Goal: Obtain resource: Obtain resource

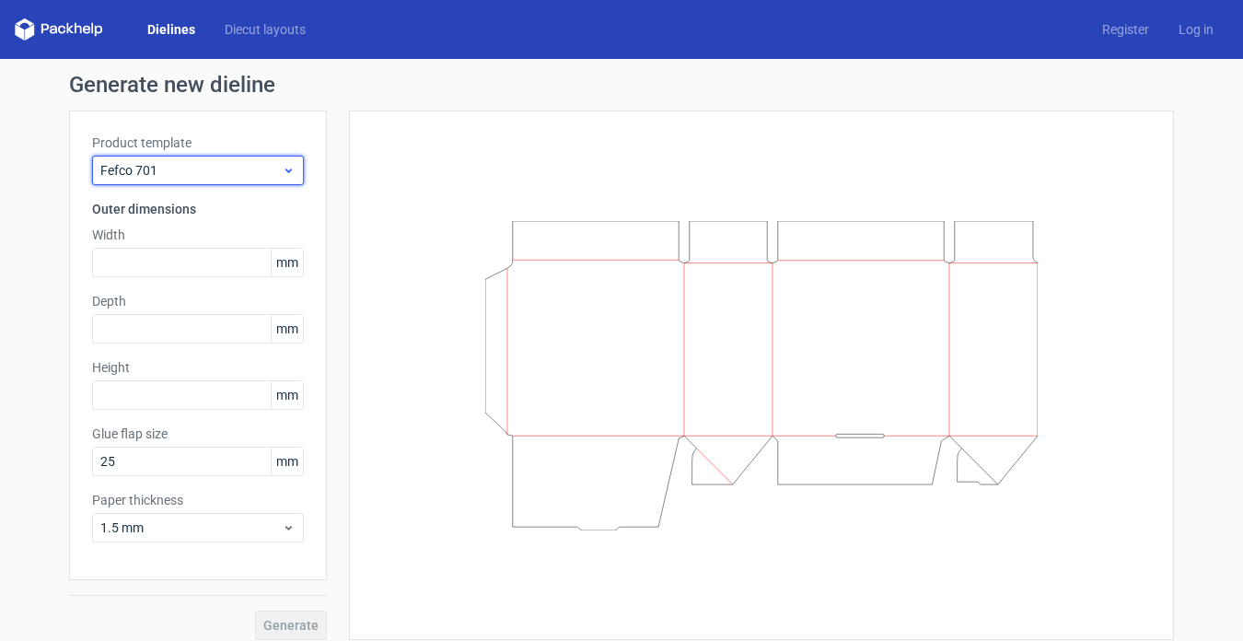
click at [273, 170] on span "Fefco 701" at bounding box center [190, 170] width 181 height 18
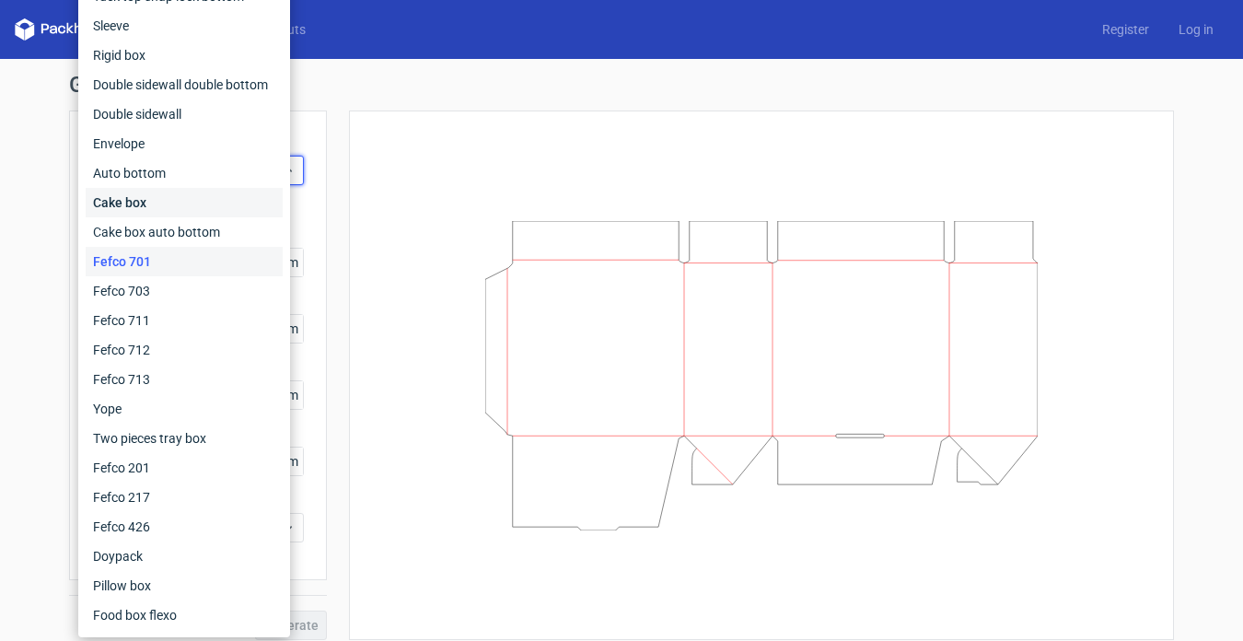
click at [182, 207] on div "Cake box" at bounding box center [184, 202] width 197 height 29
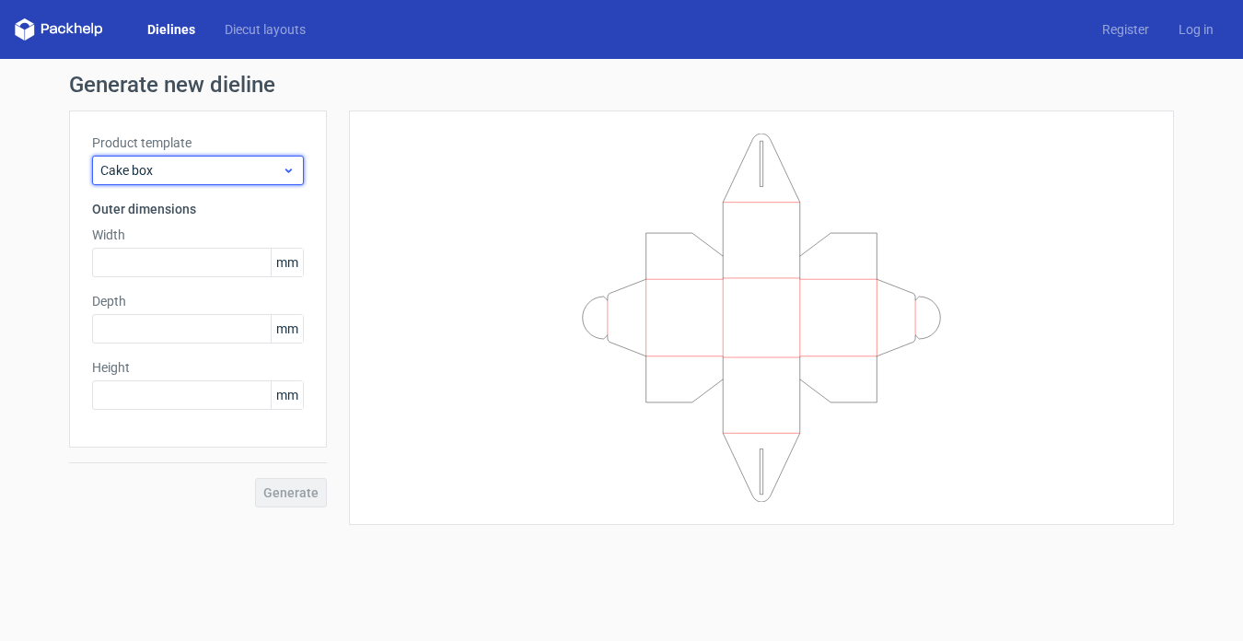
click at [250, 174] on span "Cake box" at bounding box center [190, 170] width 181 height 18
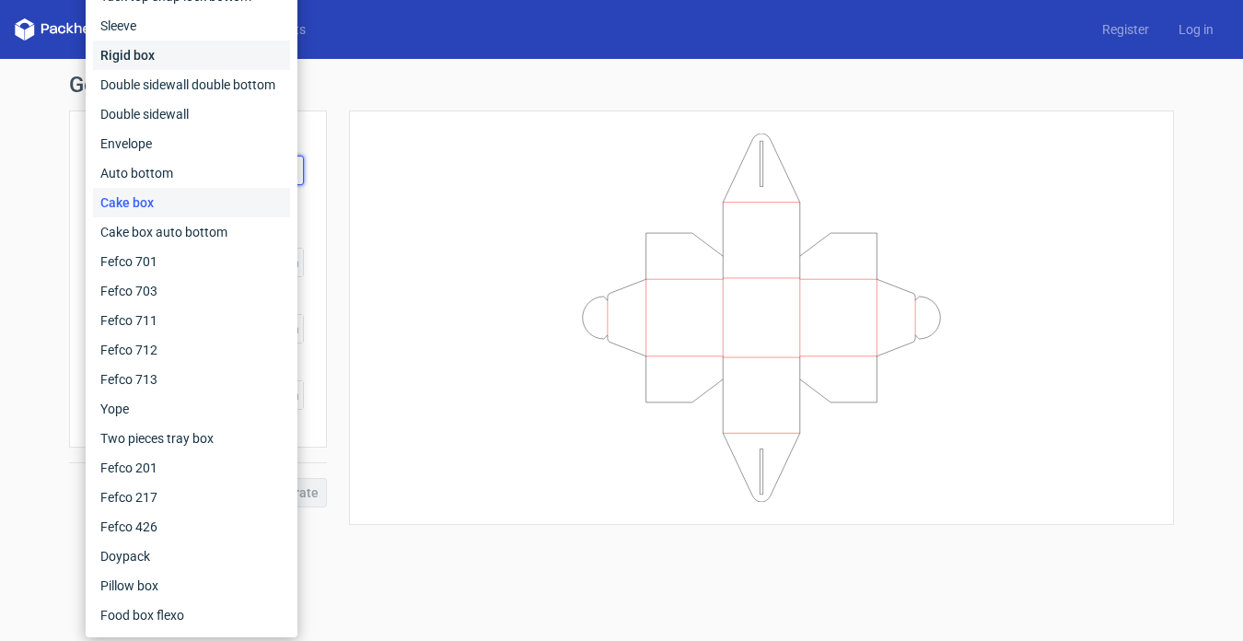
click at [145, 52] on div "Rigid box" at bounding box center [191, 55] width 197 height 29
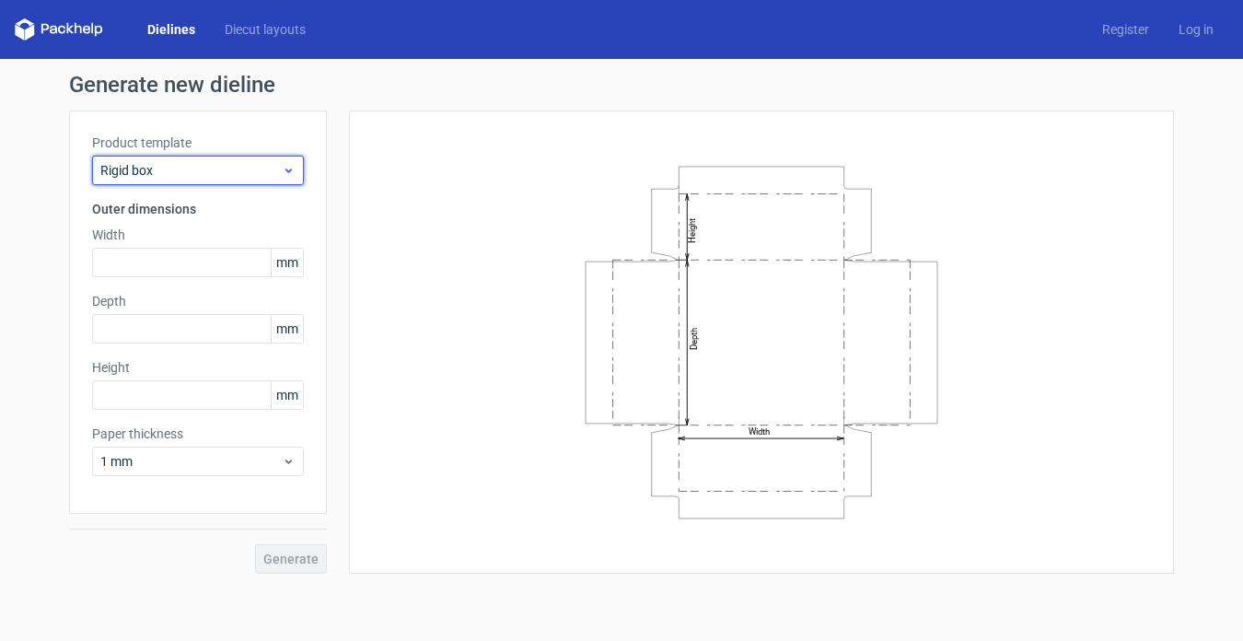
click at [232, 168] on span "Rigid box" at bounding box center [190, 170] width 181 height 18
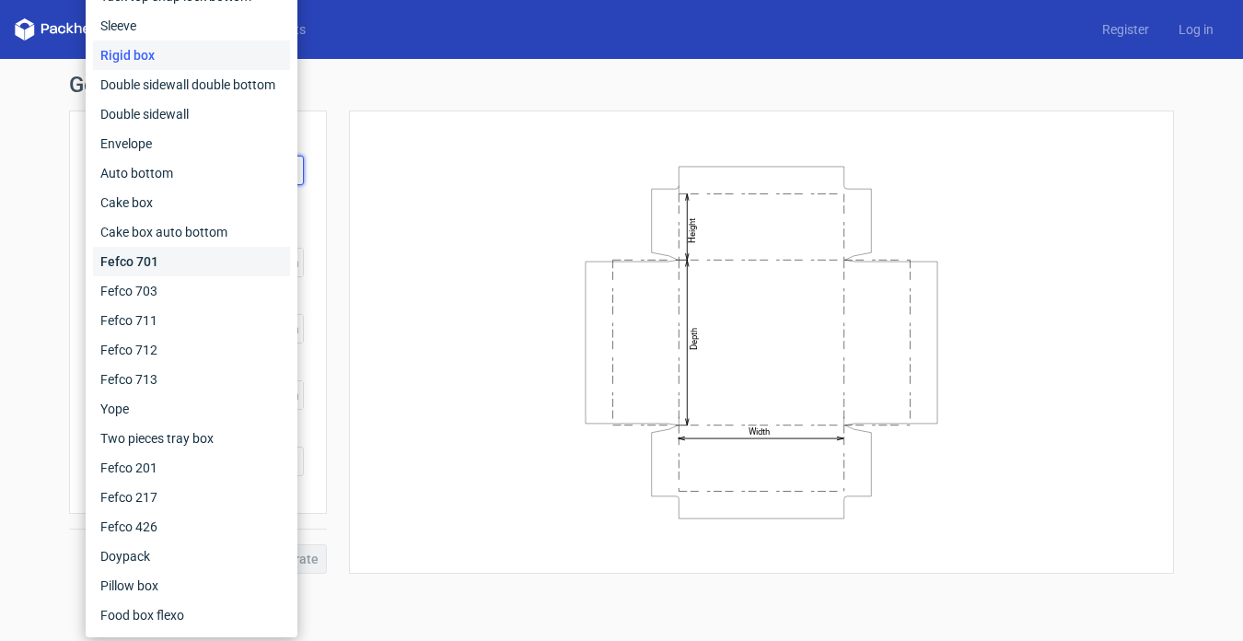
click at [171, 257] on div "Fefco 701" at bounding box center [191, 261] width 197 height 29
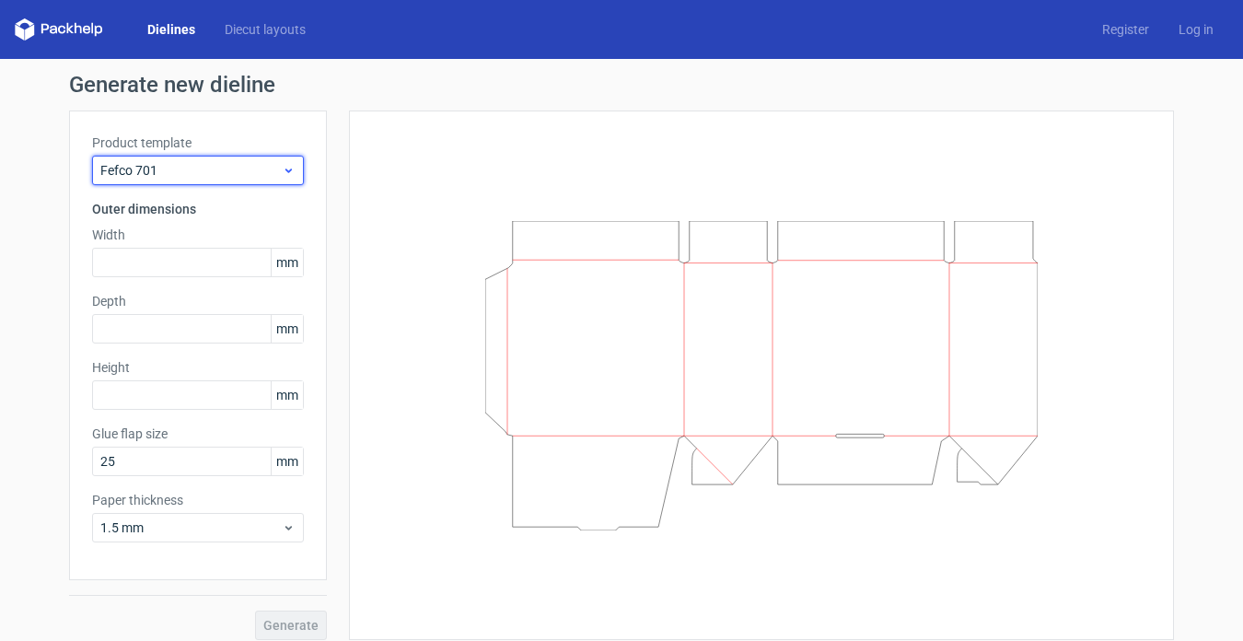
click at [254, 172] on span "Fefco 701" at bounding box center [190, 170] width 181 height 18
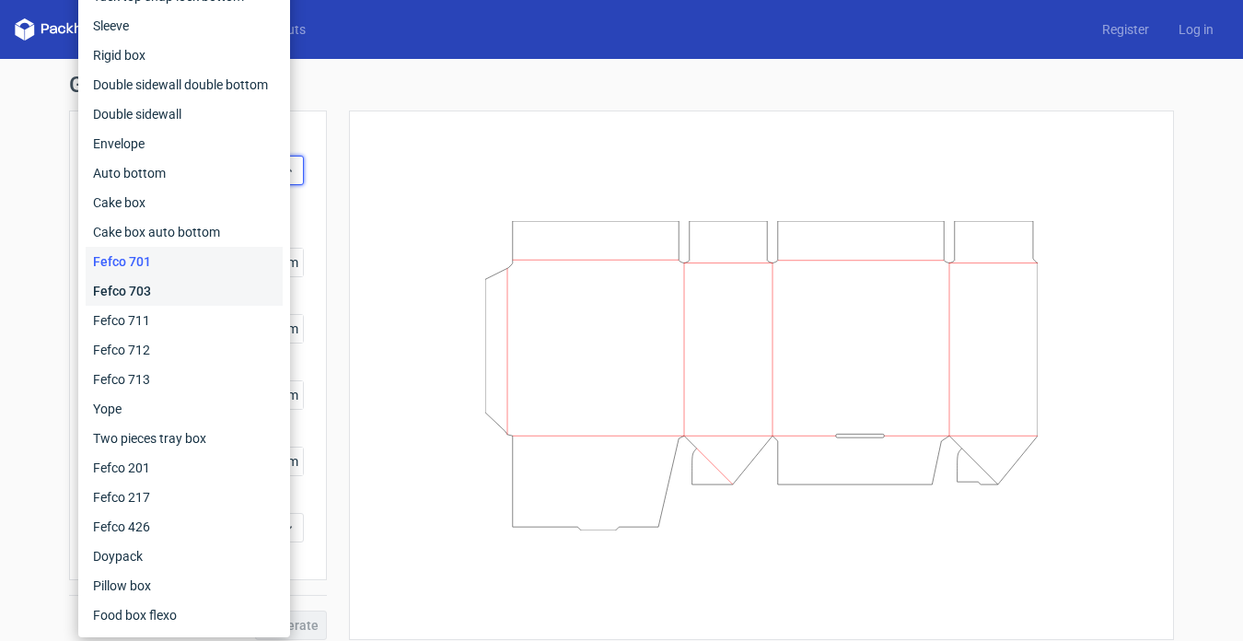
click at [157, 296] on div "Fefco 703" at bounding box center [184, 290] width 197 height 29
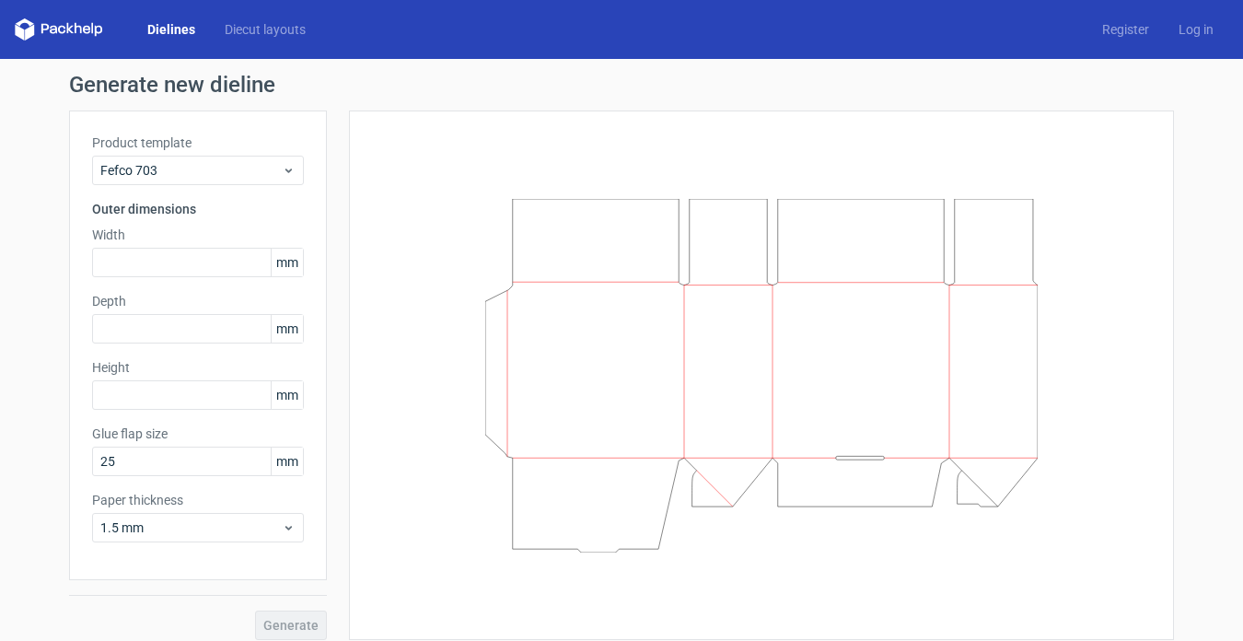
click at [232, 155] on div "Product template Fefco 703" at bounding box center [198, 160] width 212 height 52
click at [232, 167] on span "Fefco 703" at bounding box center [190, 170] width 181 height 18
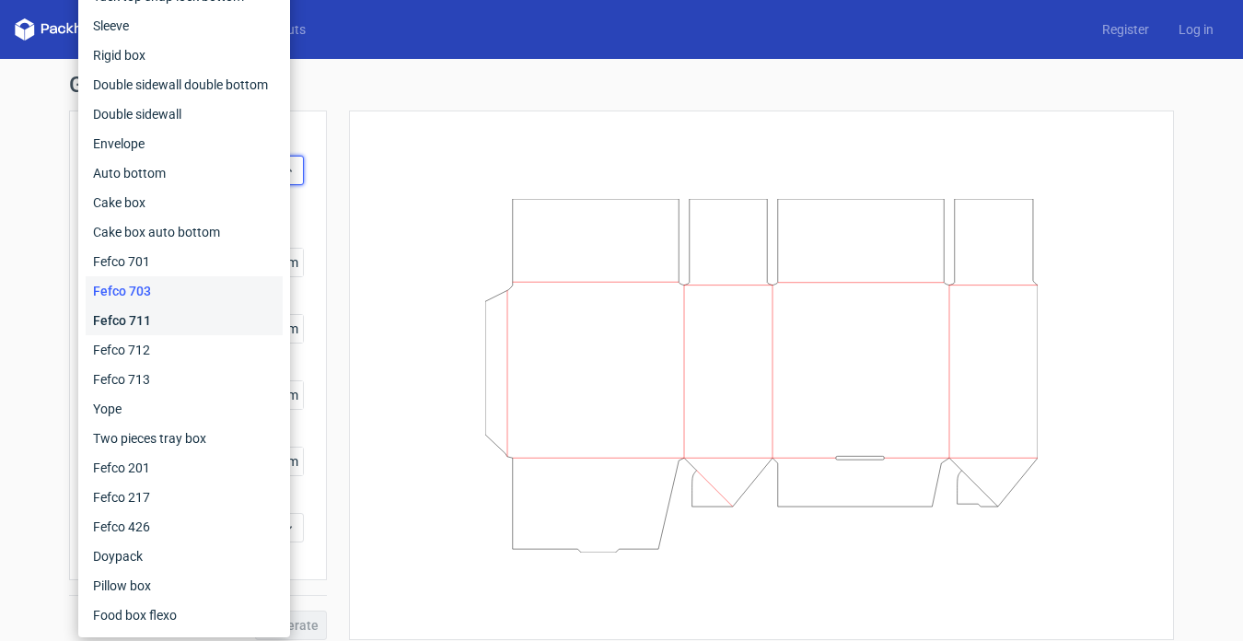
click at [149, 314] on div "Fefco 711" at bounding box center [184, 320] width 197 height 29
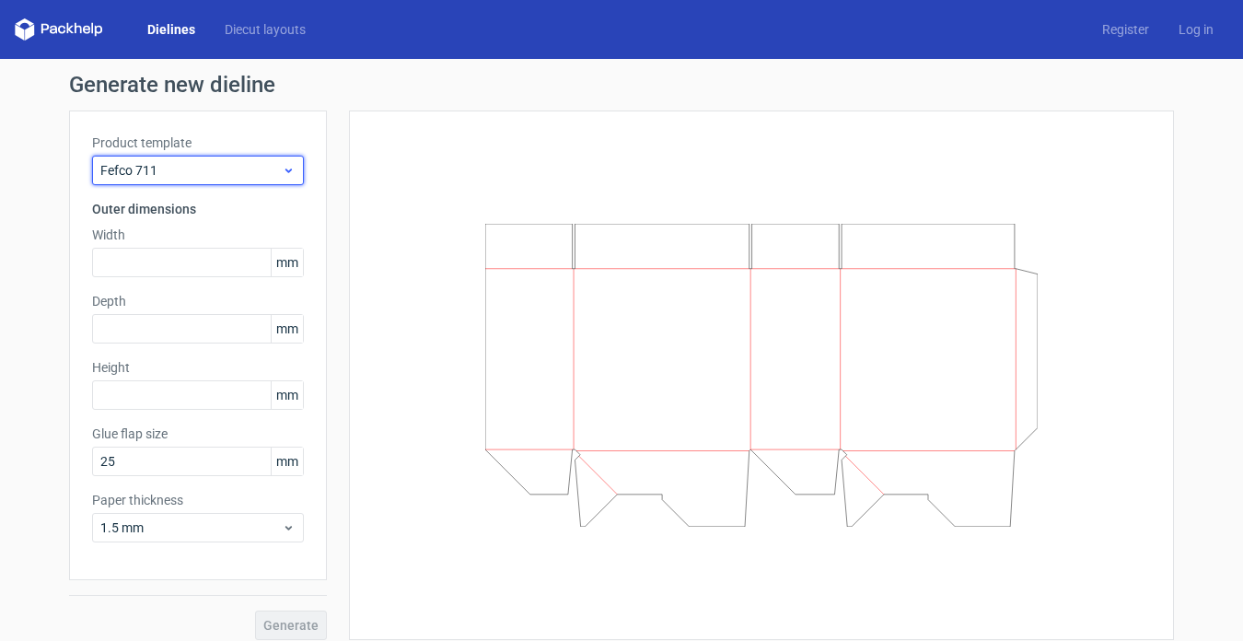
click at [200, 168] on span "Fefco 711" at bounding box center [190, 170] width 181 height 18
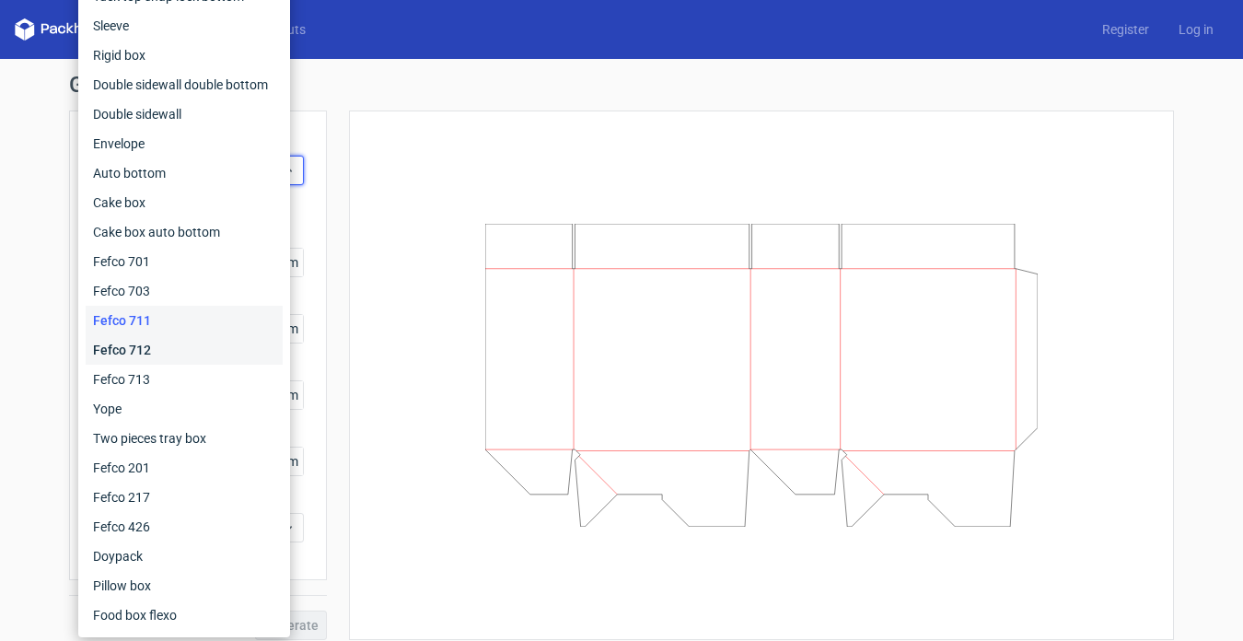
click at [140, 349] on div "Fefco 712" at bounding box center [184, 349] width 197 height 29
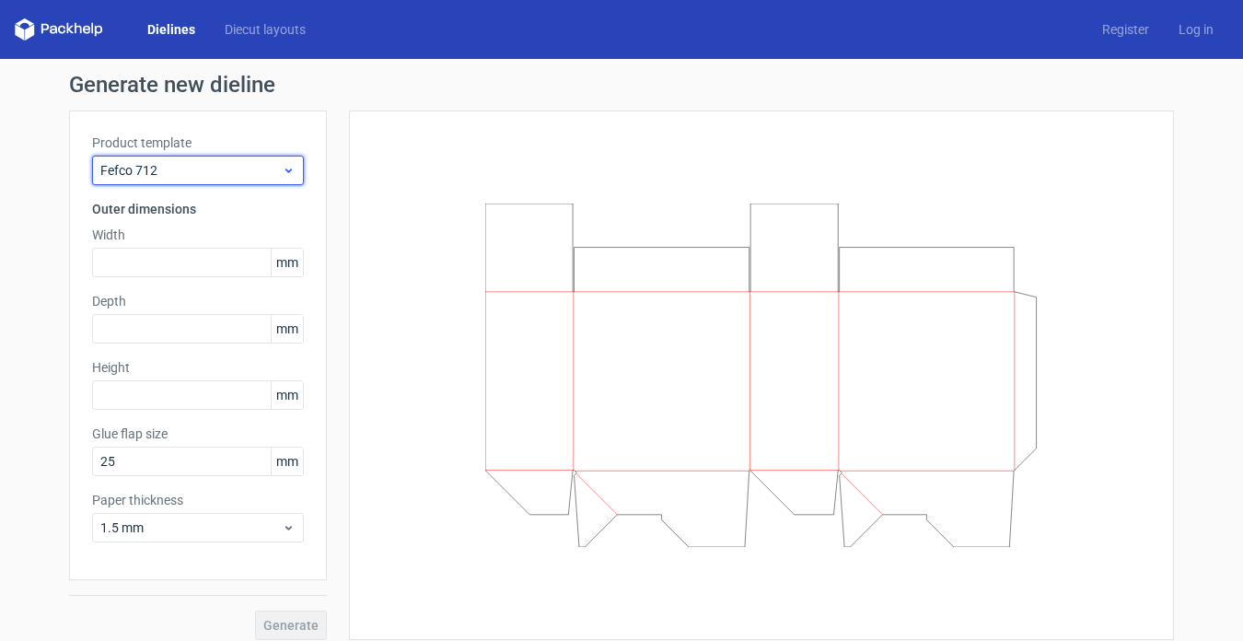
click at [227, 173] on span "Fefco 712" at bounding box center [190, 170] width 181 height 18
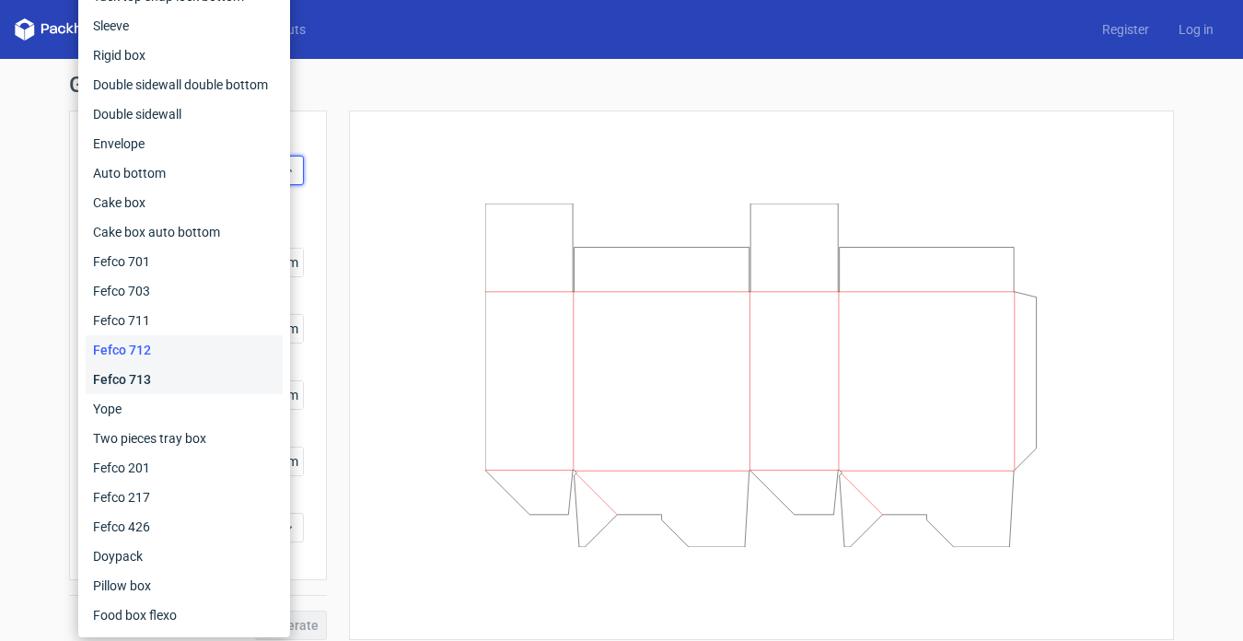
click at [140, 372] on div "Fefco 713" at bounding box center [184, 379] width 197 height 29
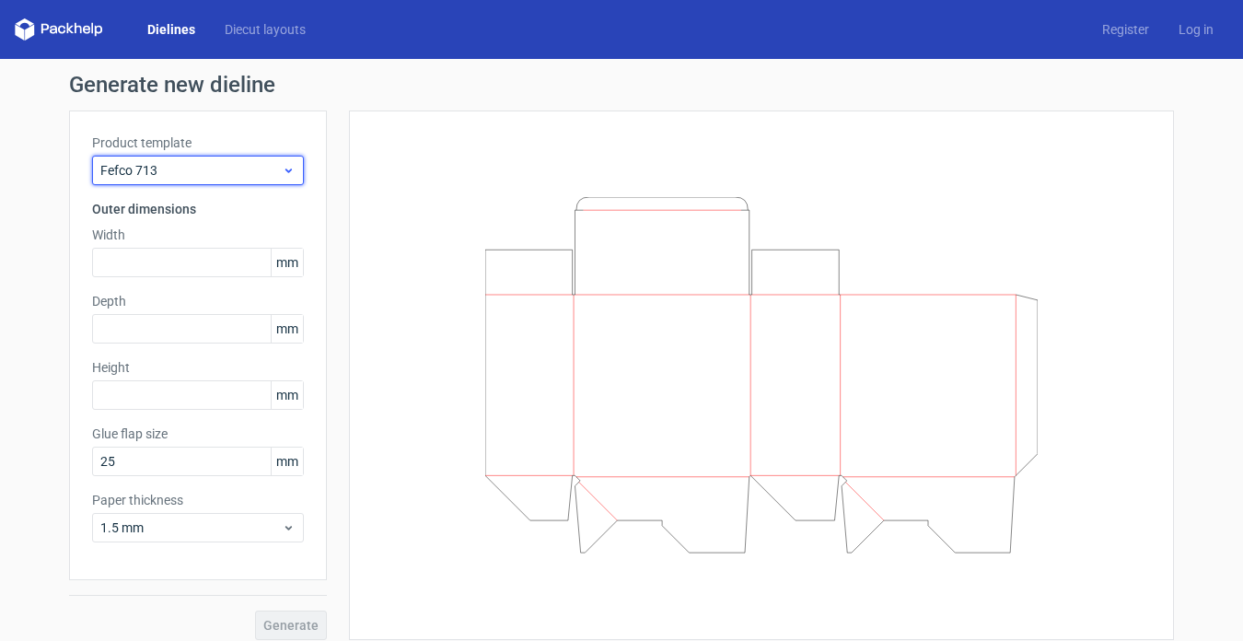
click at [225, 171] on span "Fefco 713" at bounding box center [190, 170] width 181 height 18
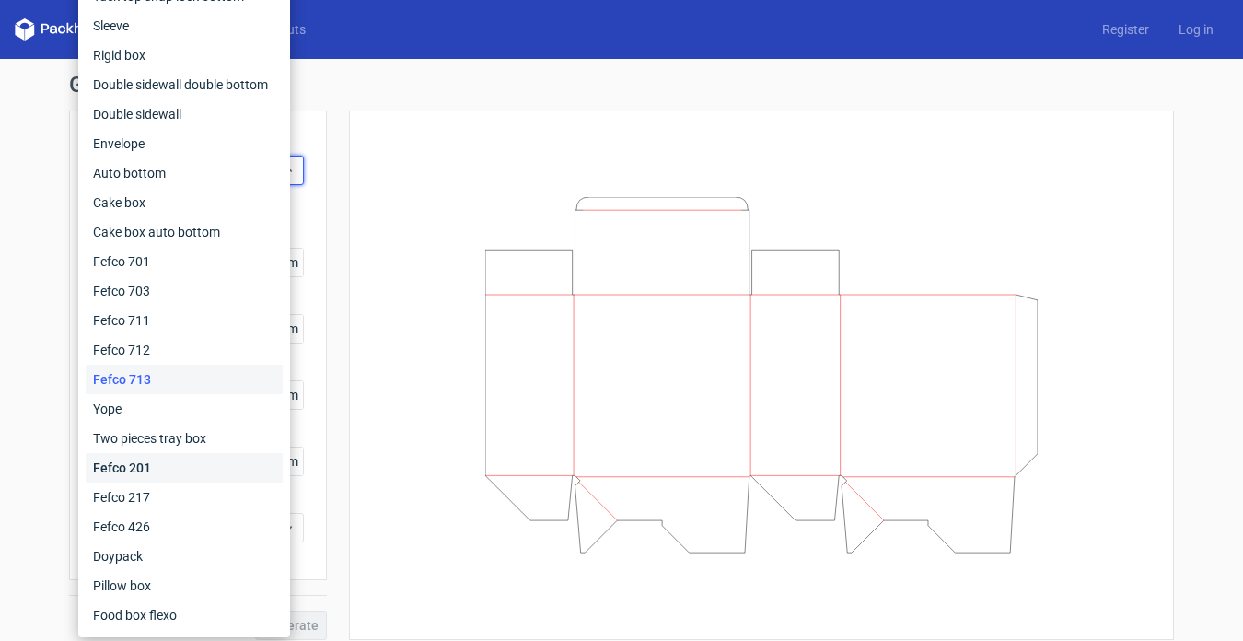
click at [163, 468] on div "Fefco 201" at bounding box center [184, 467] width 197 height 29
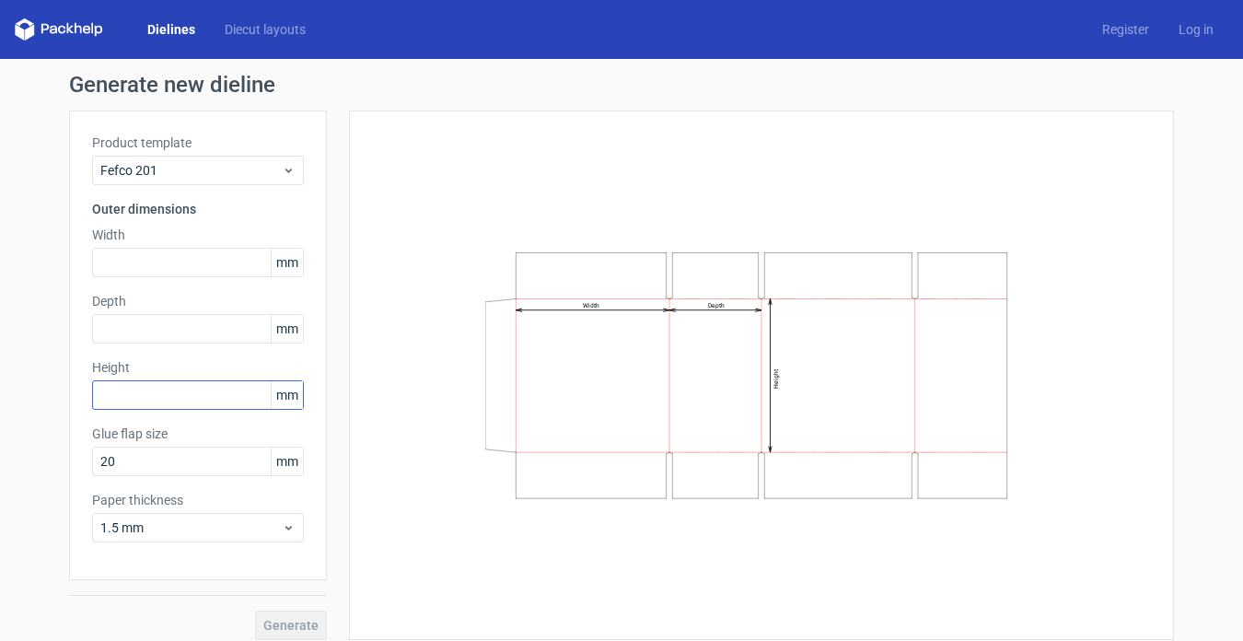
scroll to position [14, 0]
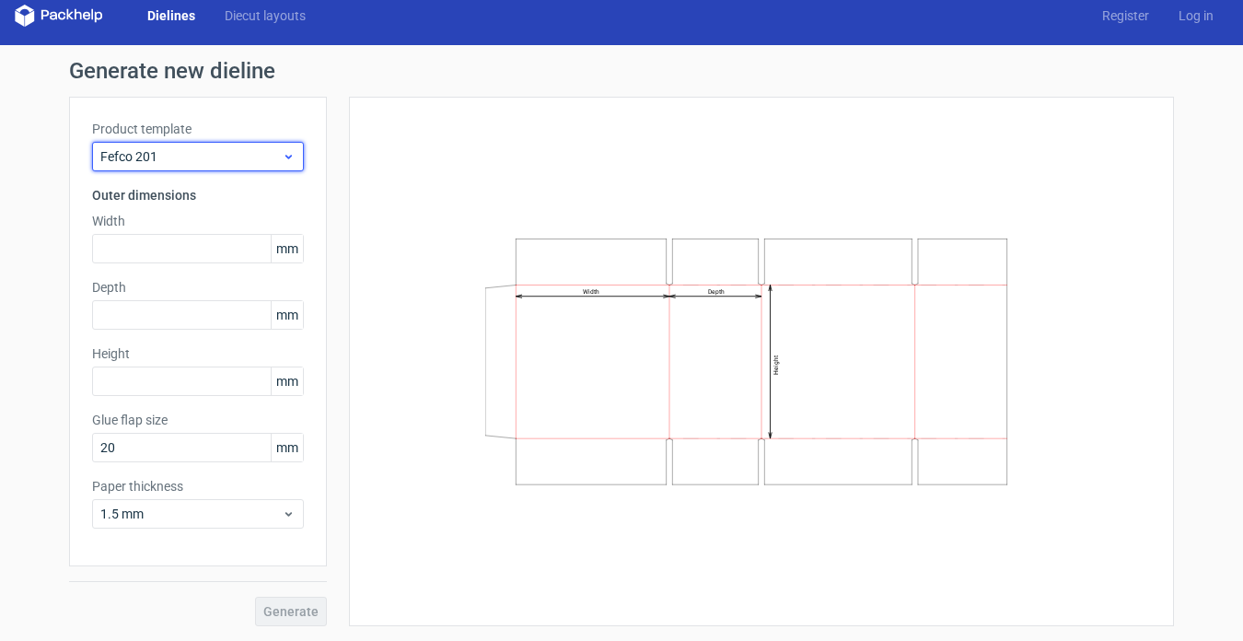
click at [202, 159] on span "Fefco 201" at bounding box center [190, 156] width 181 height 18
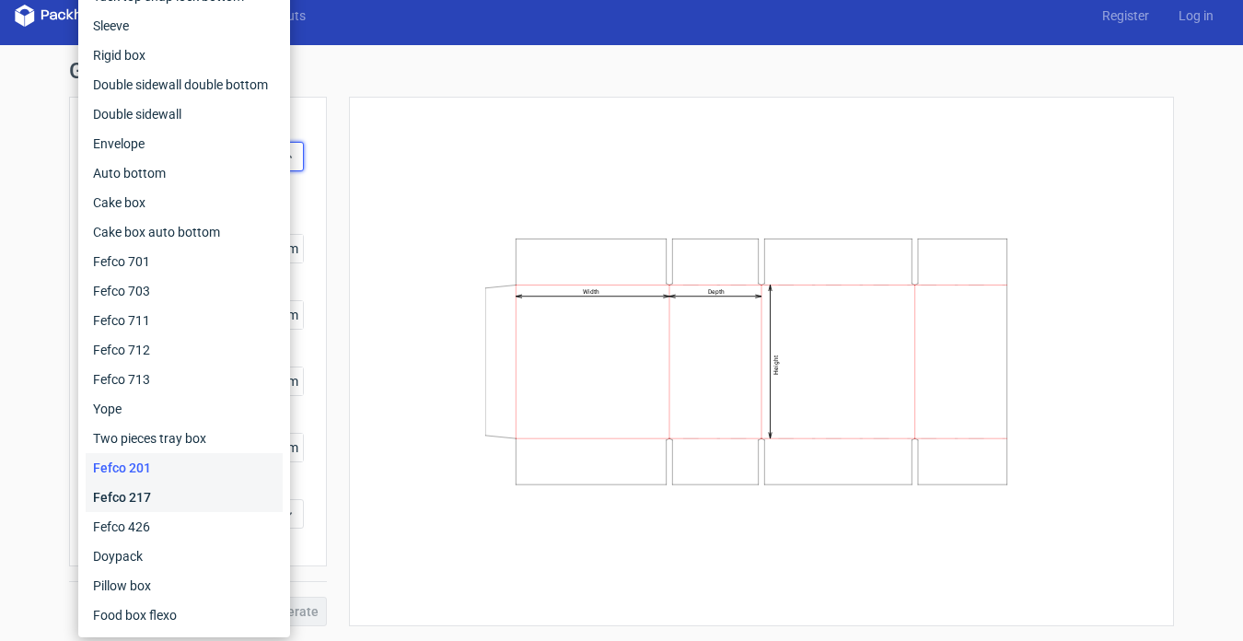
click at [152, 494] on div "Fefco 217" at bounding box center [184, 496] width 197 height 29
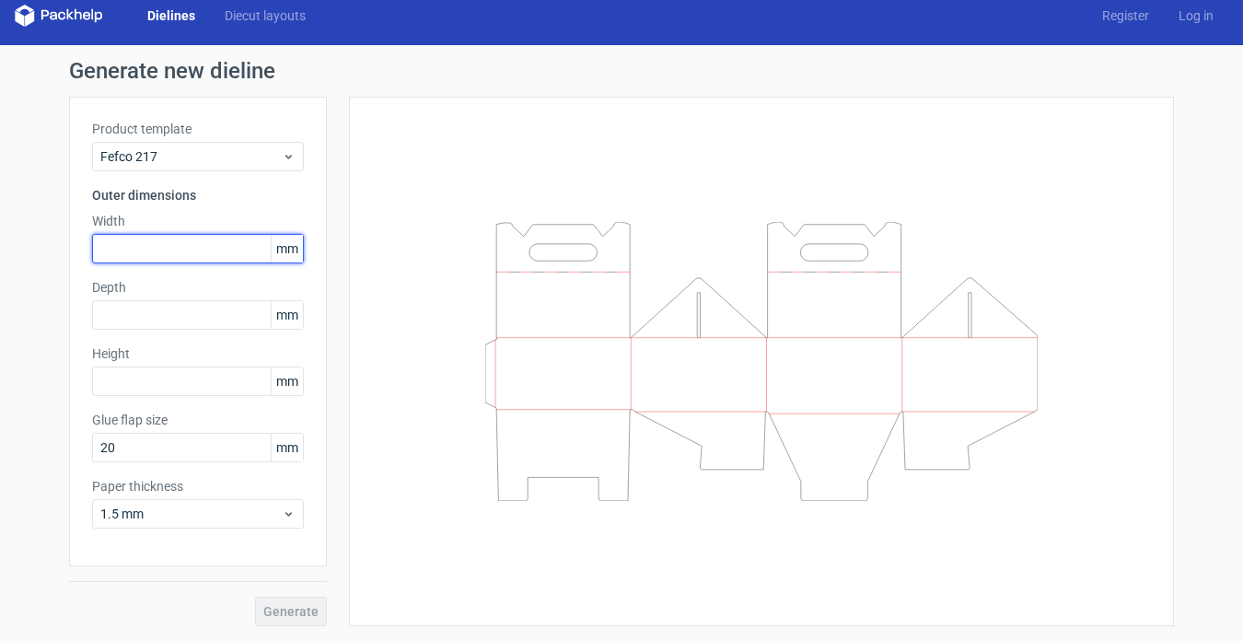
click at [134, 240] on input "text" at bounding box center [198, 248] width 212 height 29
drag, startPoint x: 159, startPoint y: 251, endPoint x: 30, endPoint y: 262, distance: 129.4
click at [30, 262] on div "Generate new dieline Product template Fefco 217 Outer dimensions Width 500 mm D…" at bounding box center [621, 343] width 1243 height 596
type input "50"
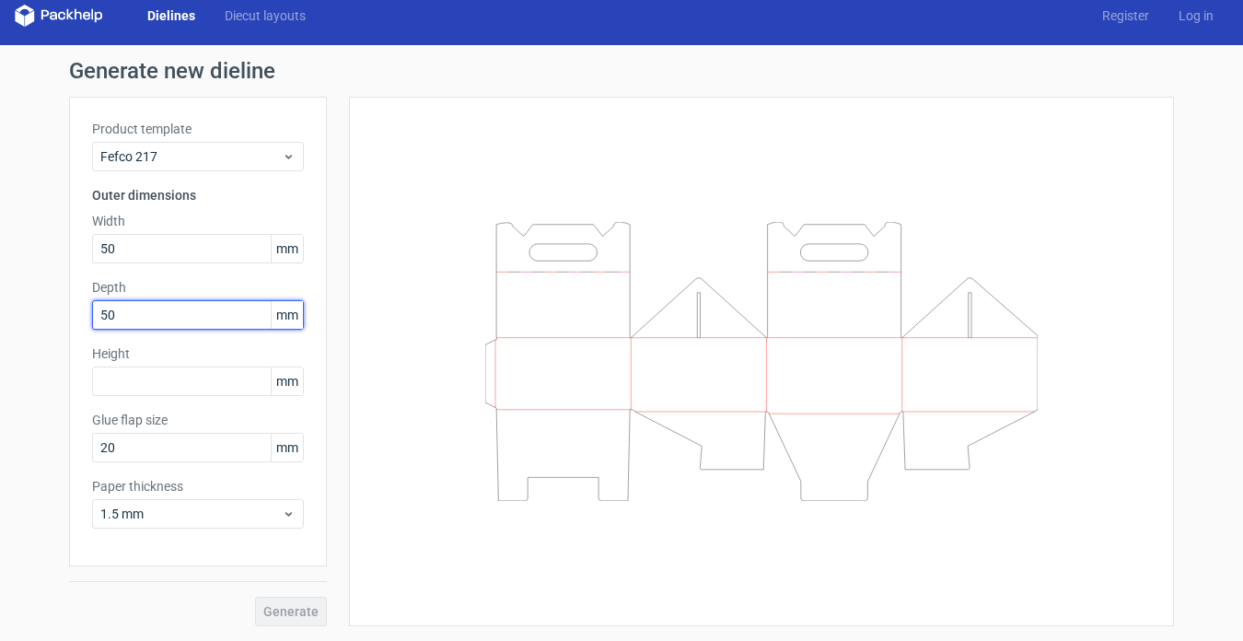
type input "50"
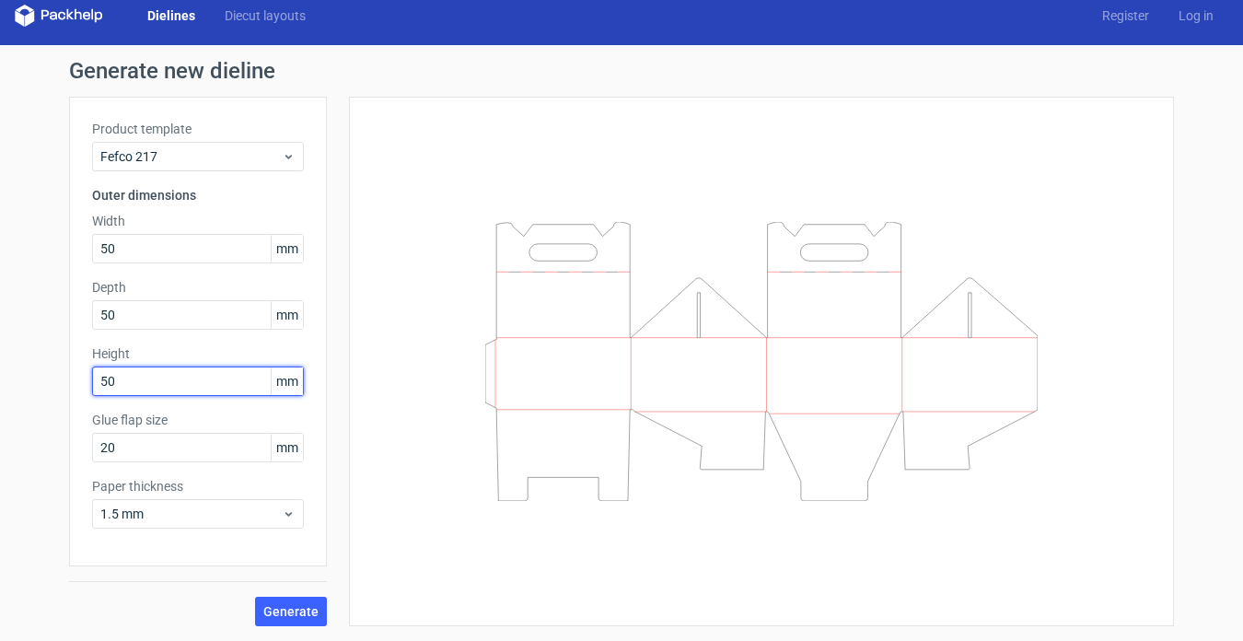
type input "50"
click at [283, 608] on span "Generate" at bounding box center [290, 611] width 55 height 13
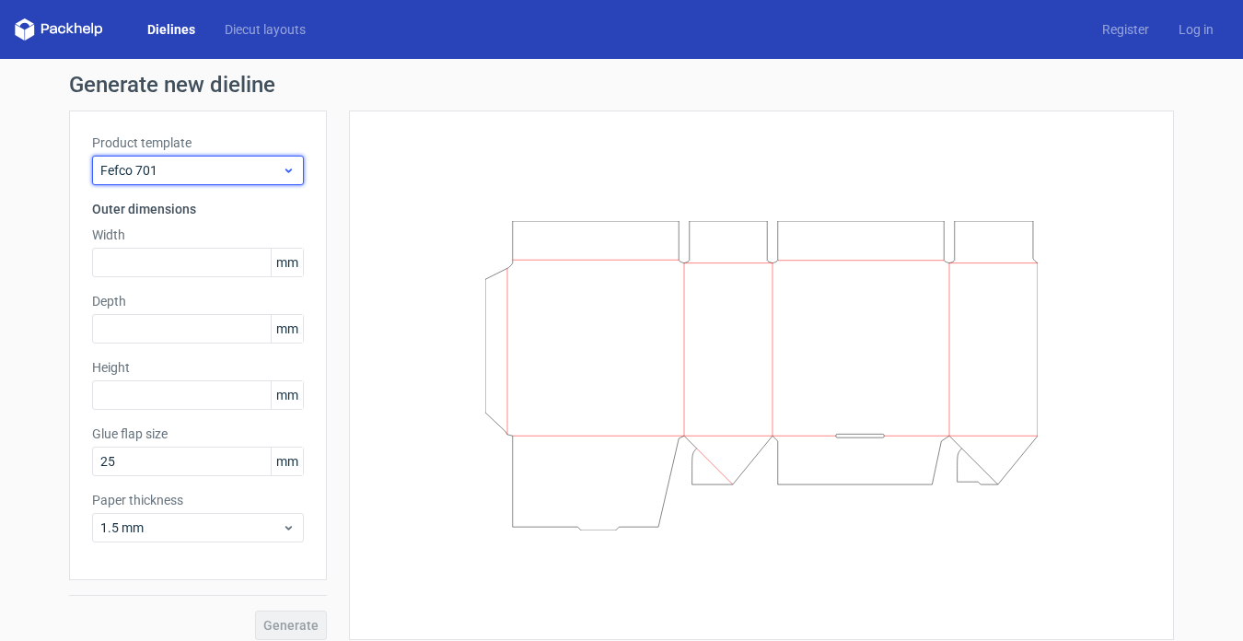
click at [229, 164] on span "Fefco 701" at bounding box center [190, 170] width 181 height 18
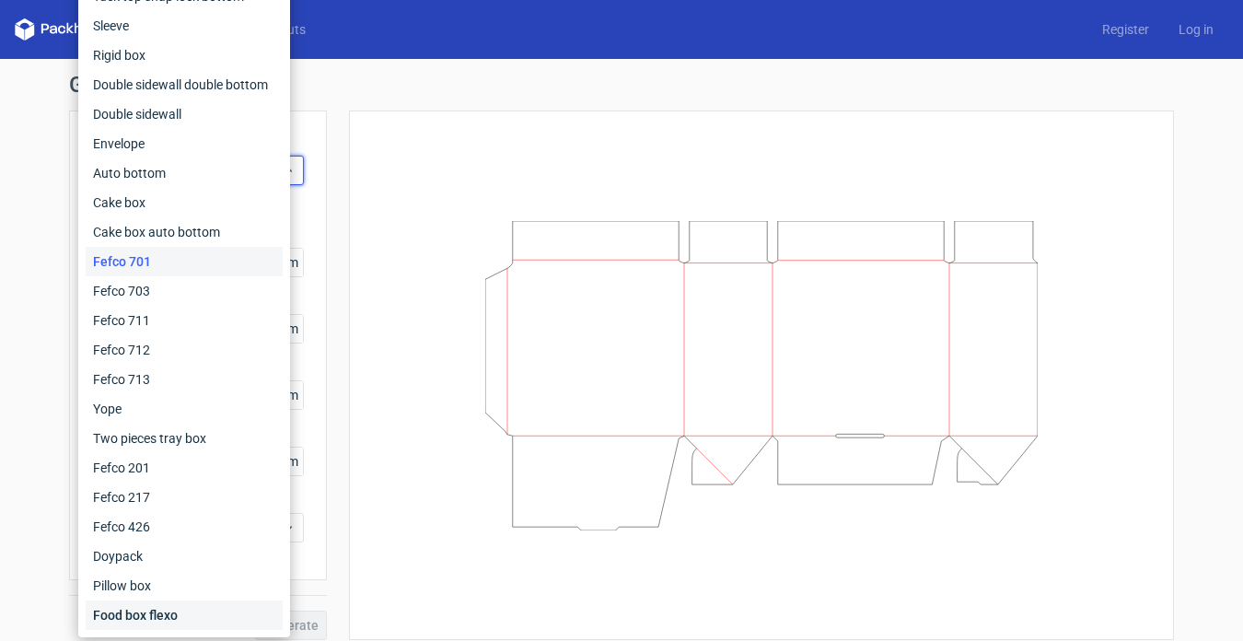
click at [170, 608] on div "Food box flexo" at bounding box center [184, 614] width 197 height 29
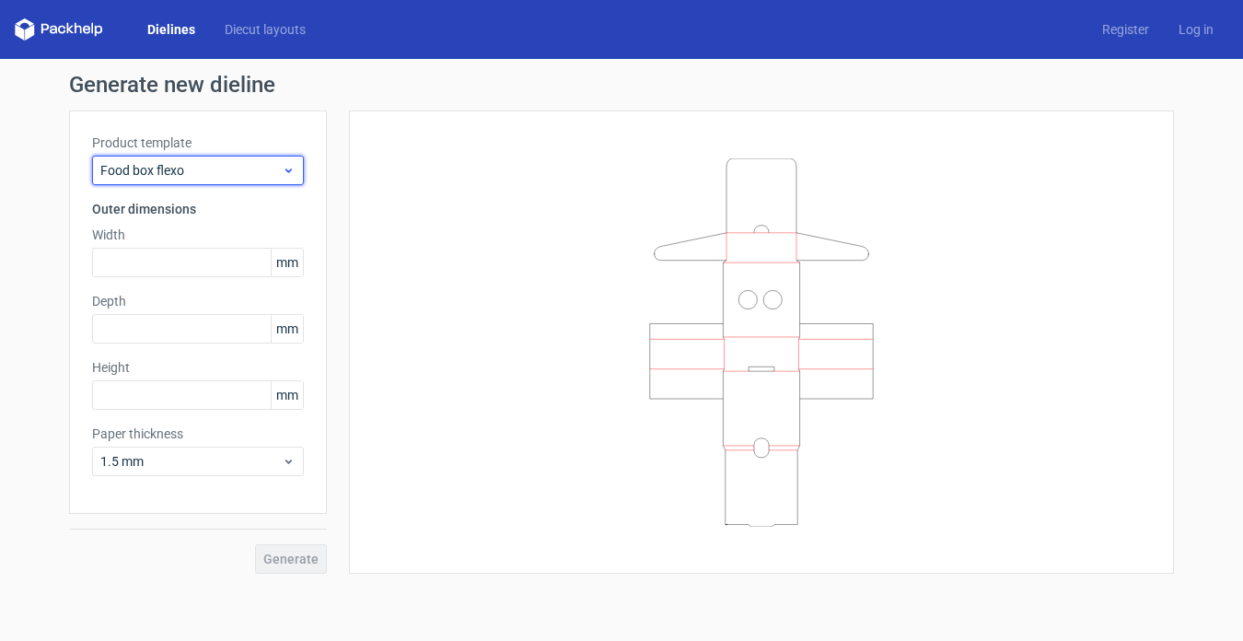
click at [182, 173] on span "Food box flexo" at bounding box center [190, 170] width 181 height 18
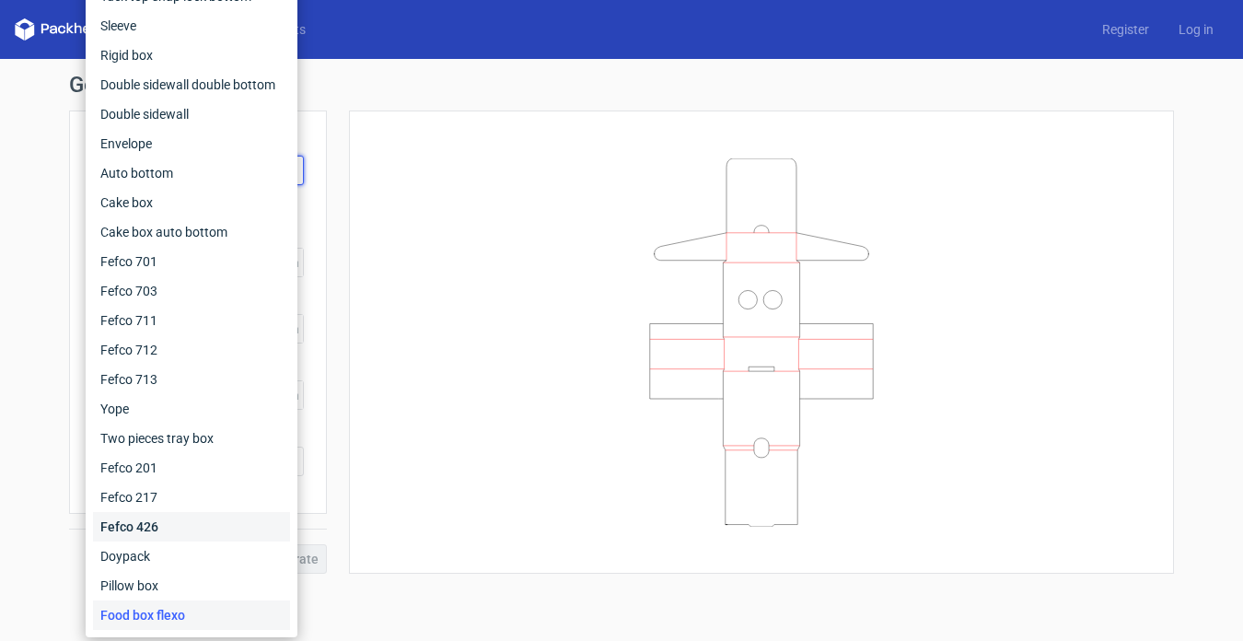
click at [144, 525] on div "Fefco 426" at bounding box center [191, 526] width 197 height 29
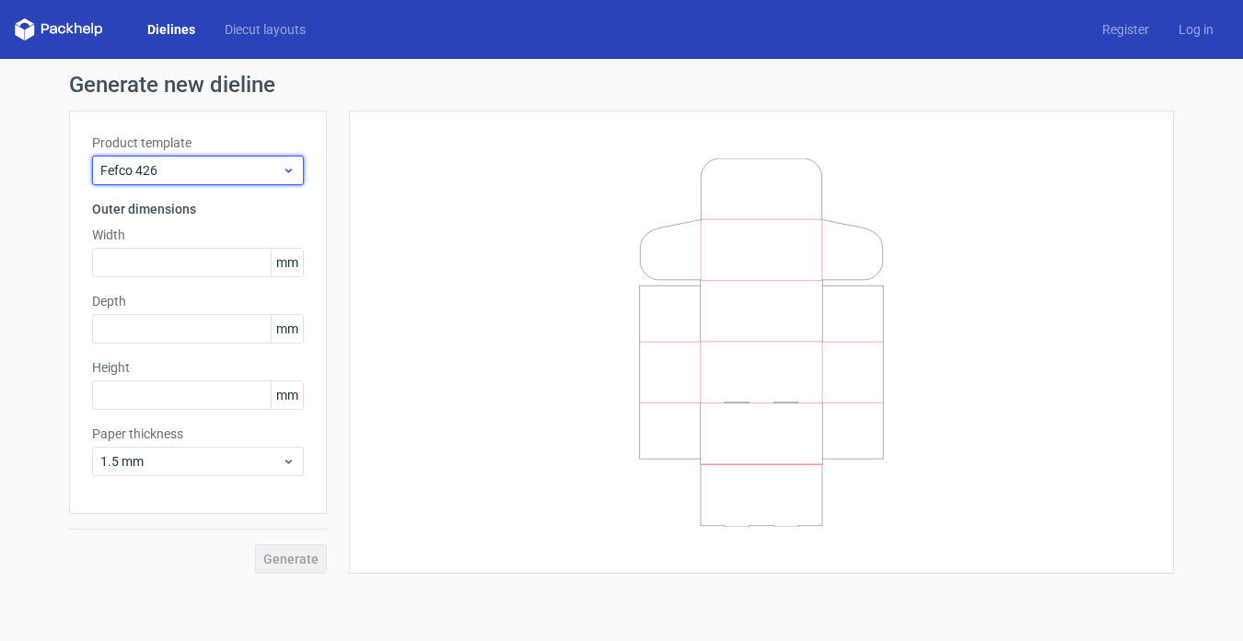
click at [221, 167] on span "Fefco 426" at bounding box center [190, 170] width 181 height 18
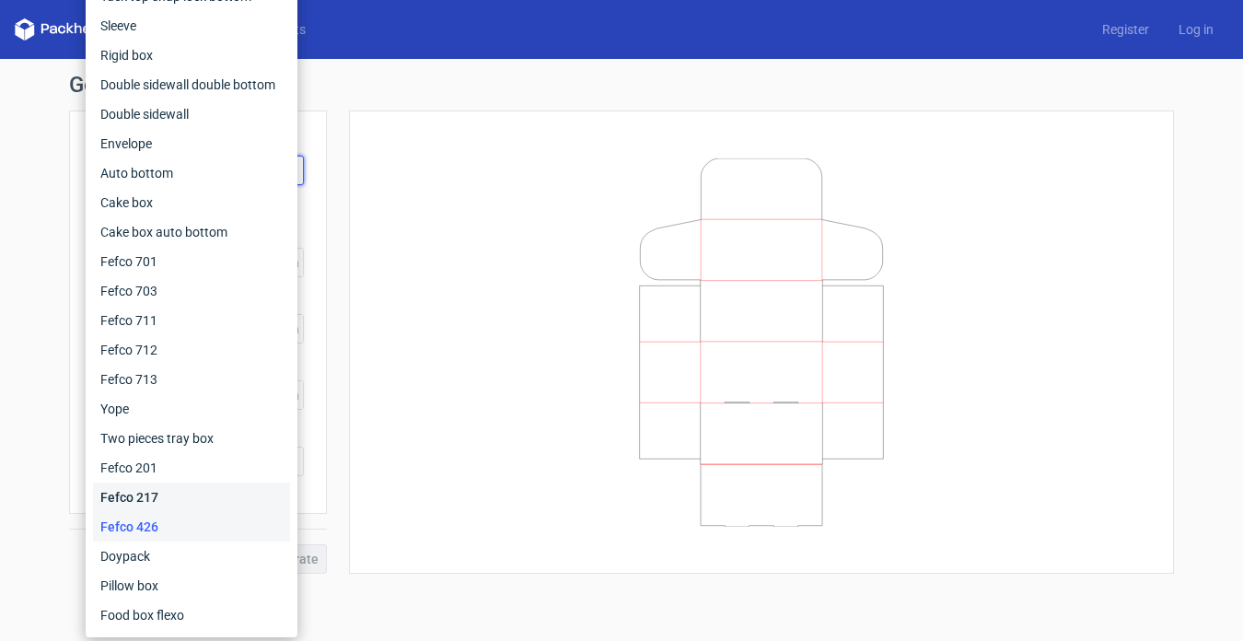
click at [168, 490] on div "Fefco 217" at bounding box center [191, 496] width 197 height 29
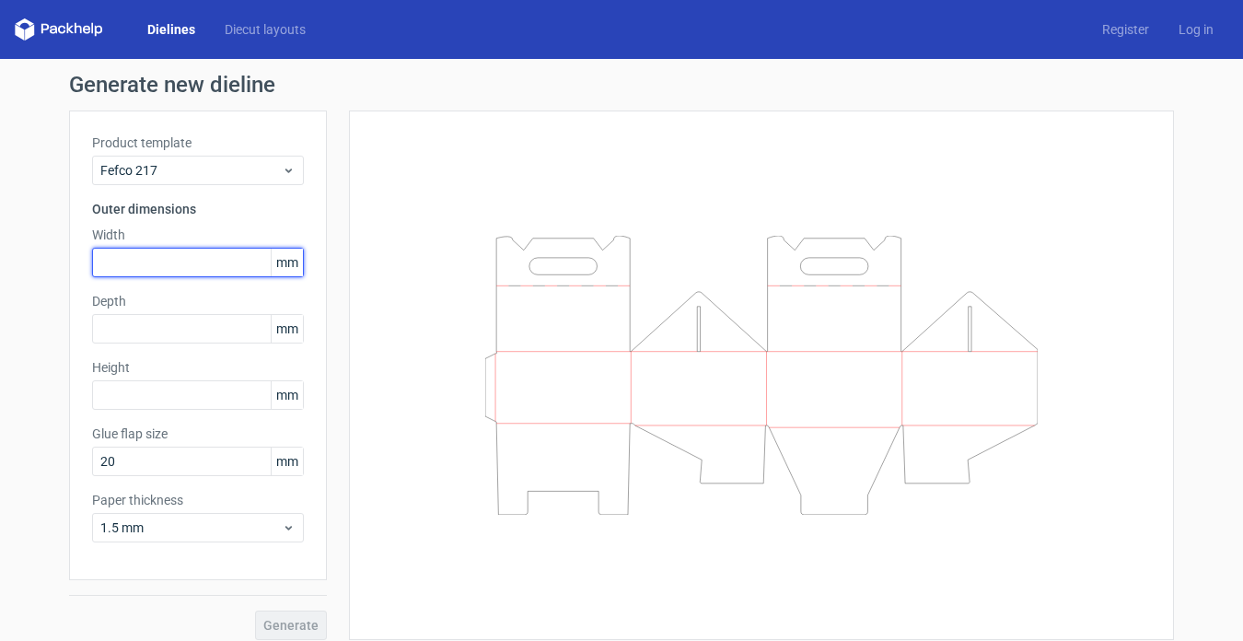
click at [154, 268] on input "text" at bounding box center [198, 262] width 212 height 29
type input "50"
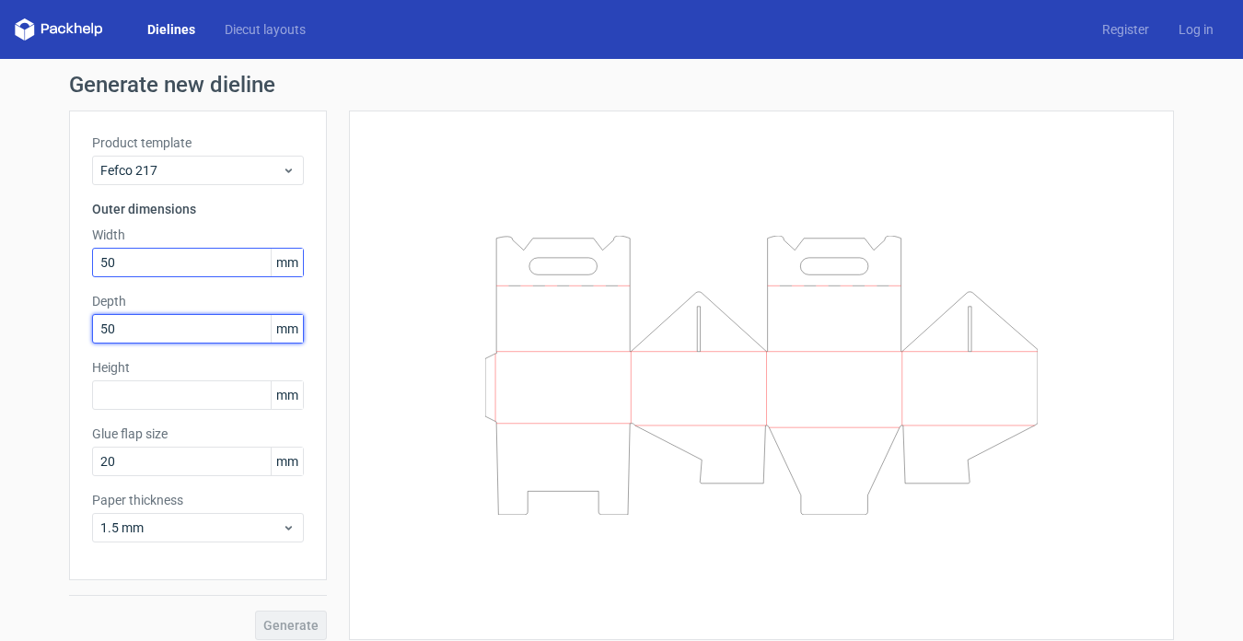
type input "50"
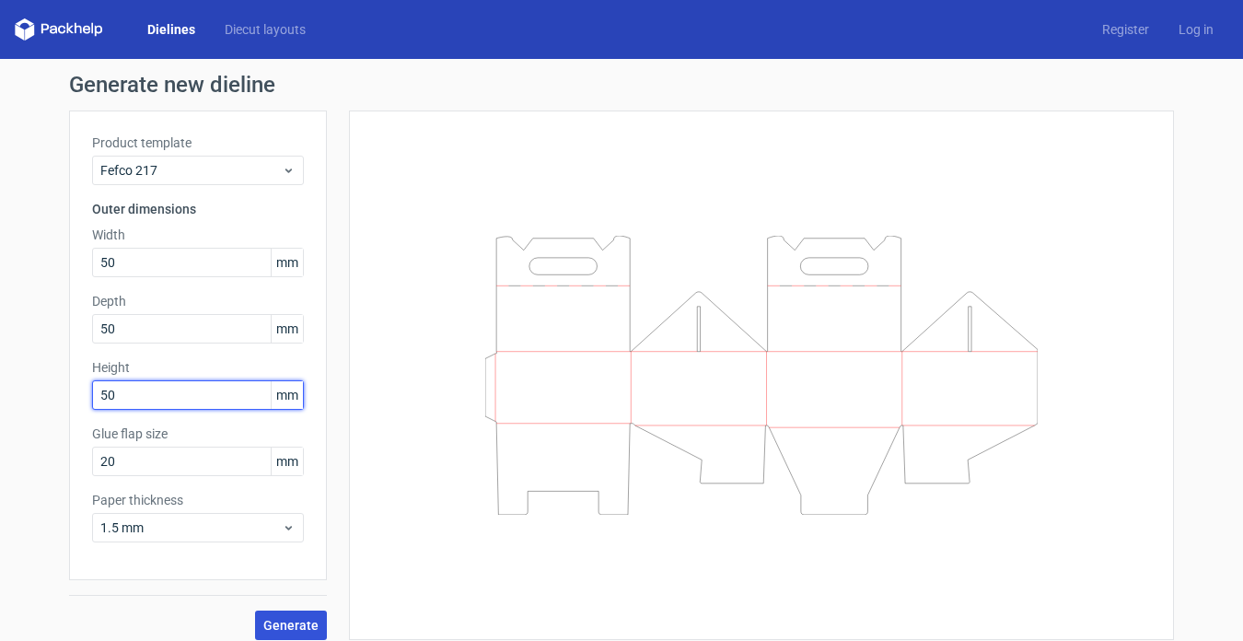
type input "50"
click at [282, 621] on span "Generate" at bounding box center [290, 625] width 55 height 13
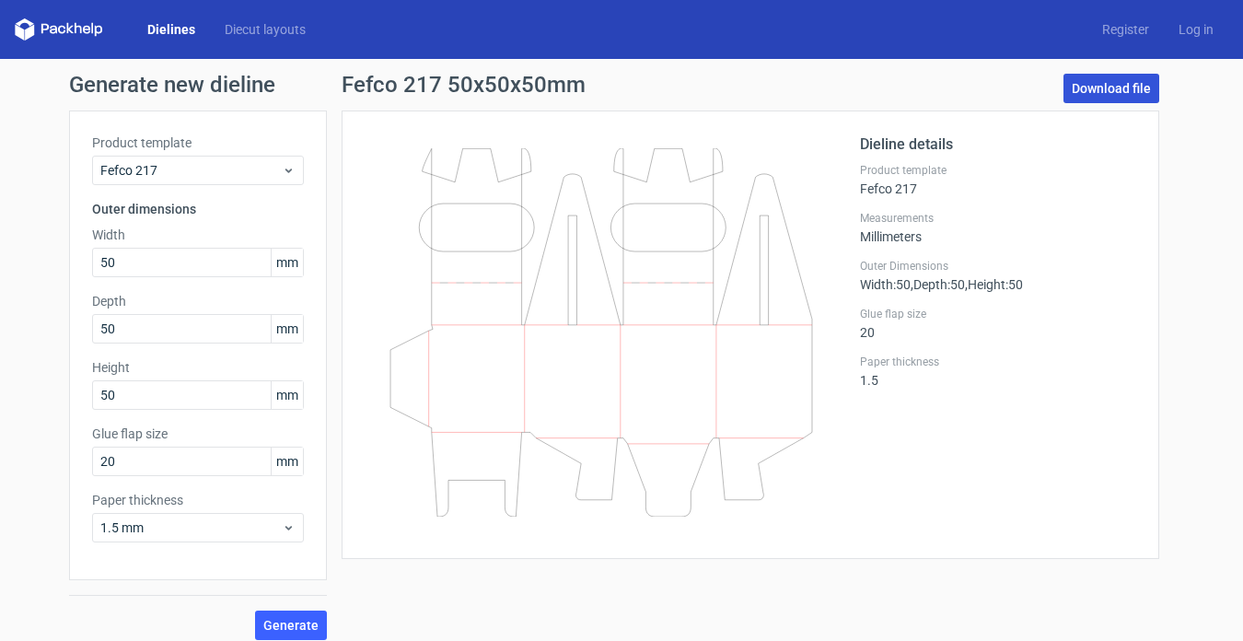
click at [1097, 89] on link "Download file" at bounding box center [1111, 88] width 96 height 29
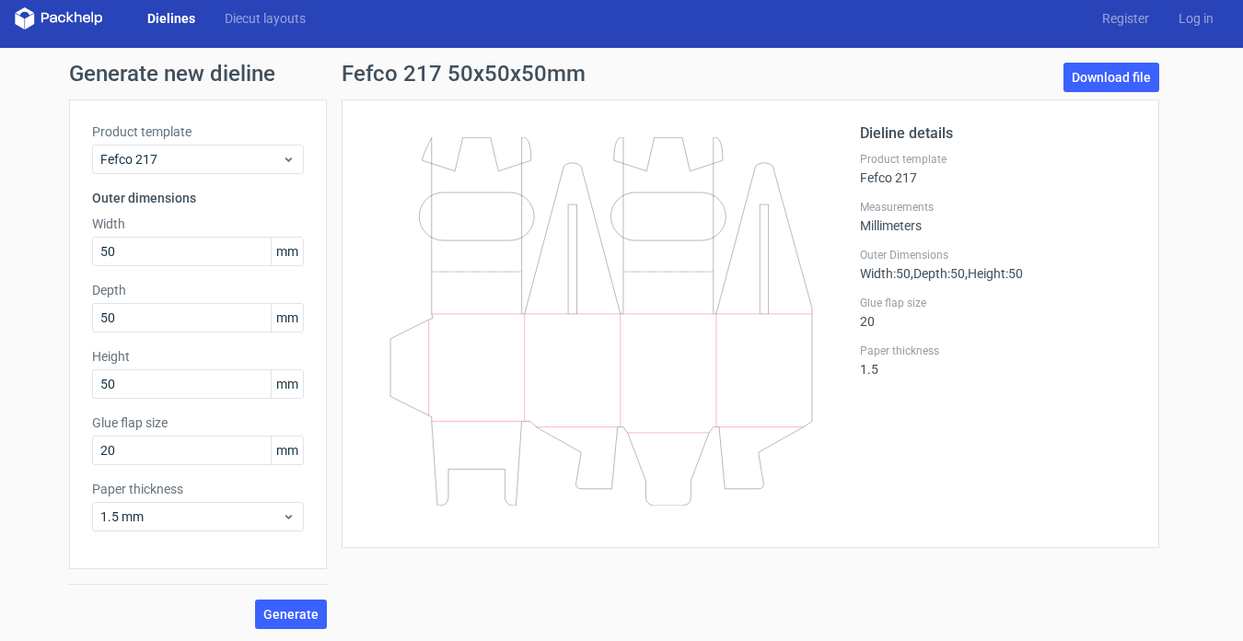
scroll to position [14, 0]
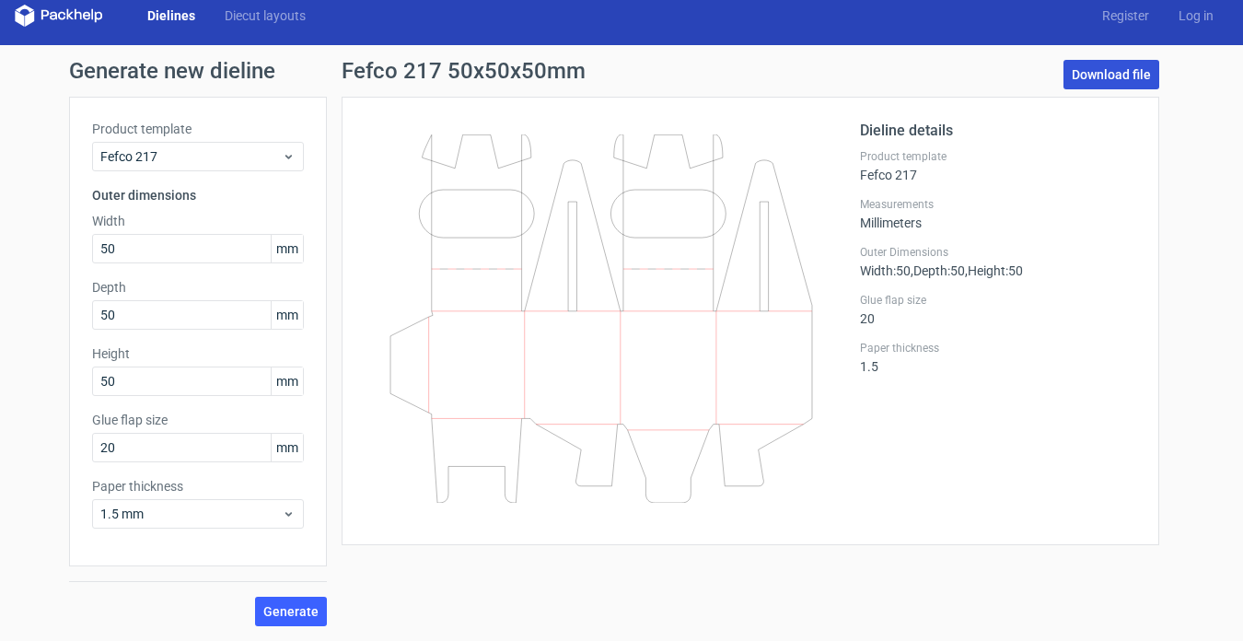
click at [1132, 69] on link "Download file" at bounding box center [1111, 74] width 96 height 29
click at [431, 557] on div "Fefco 217 50x50x50mm Download file Dieline details Product template Fefco 217 M…" at bounding box center [750, 343] width 847 height 566
click at [294, 608] on span "Generate" at bounding box center [290, 611] width 55 height 13
click at [1091, 68] on link "Download file" at bounding box center [1111, 74] width 96 height 29
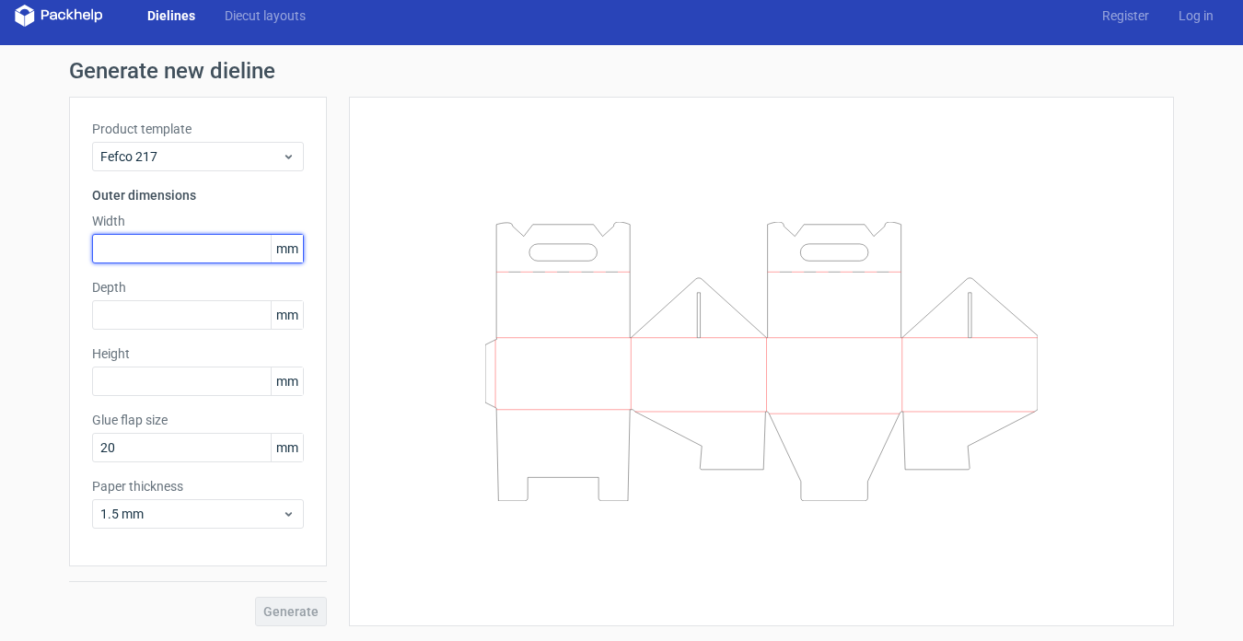
click at [156, 240] on input "text" at bounding box center [198, 248] width 212 height 29
type input "50"
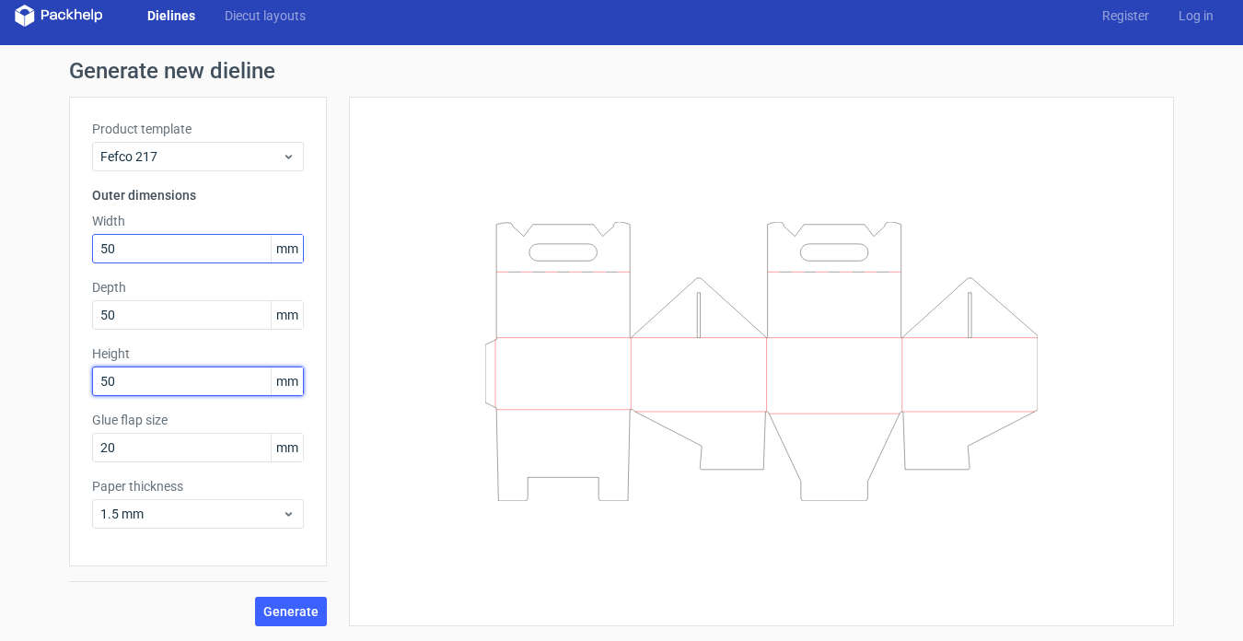
type input "50"
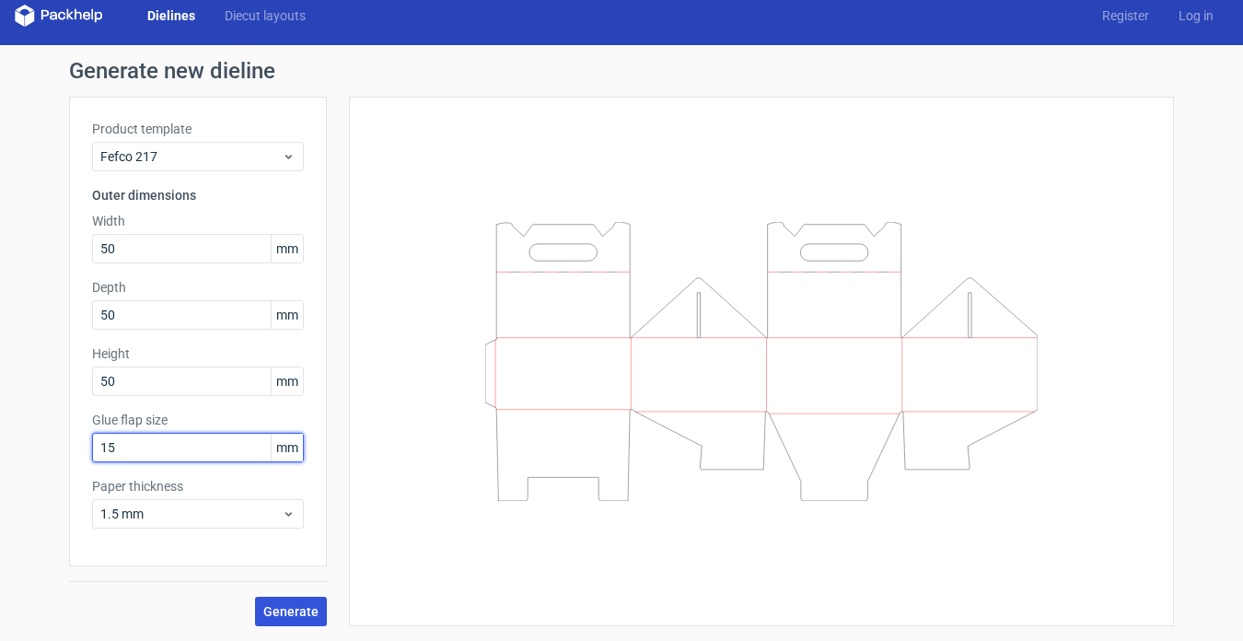
type input "15"
click at [273, 610] on span "Generate" at bounding box center [290, 611] width 55 height 13
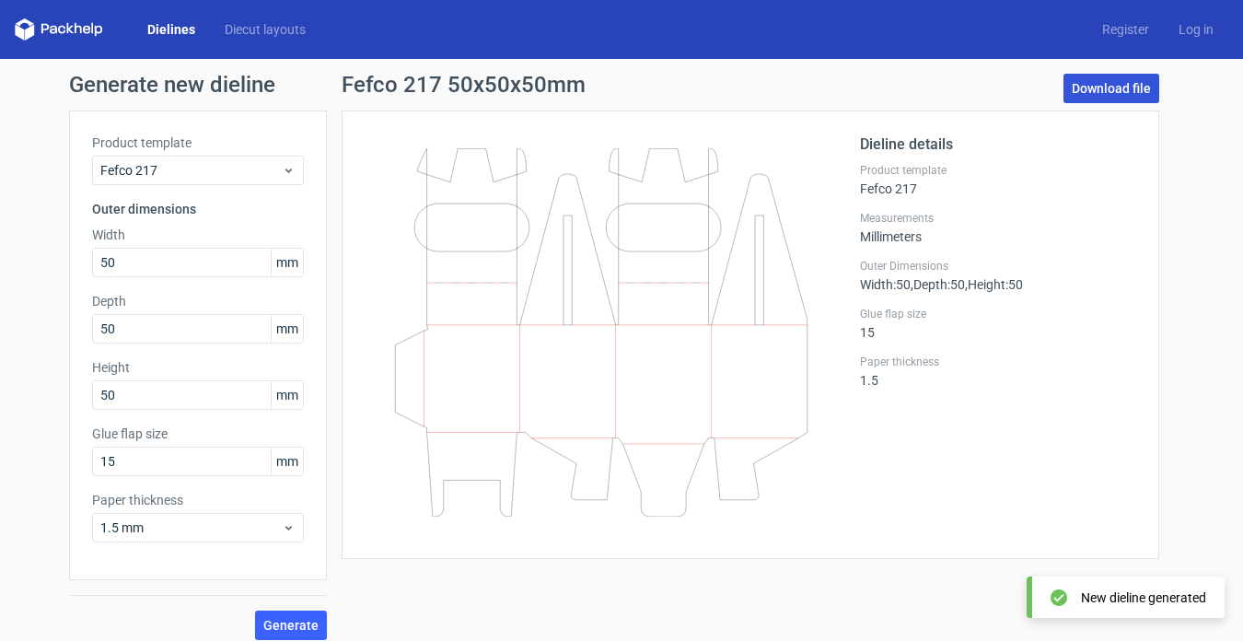
click at [1088, 88] on link "Download file" at bounding box center [1111, 88] width 96 height 29
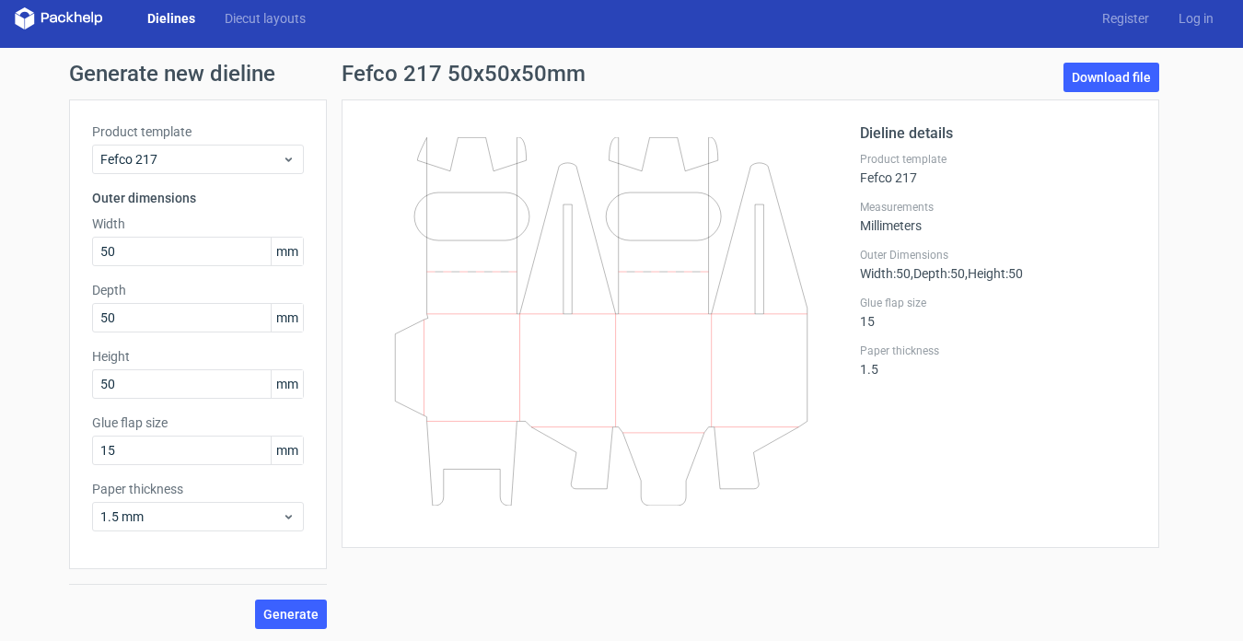
scroll to position [14, 0]
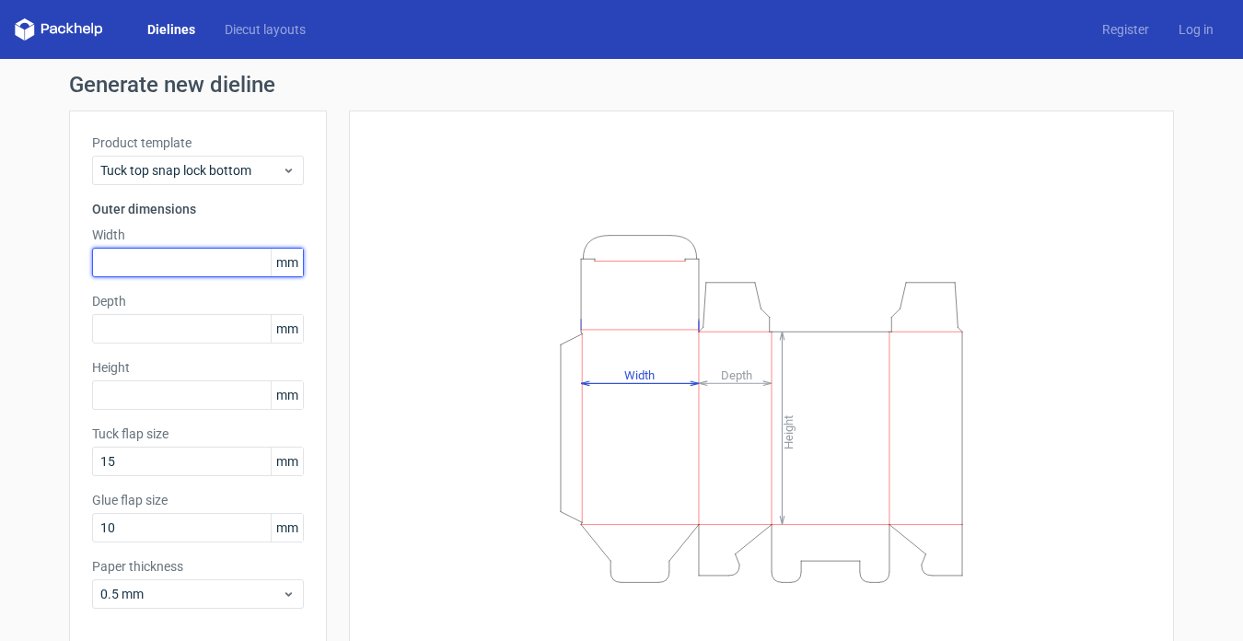
click at [192, 262] on input "text" at bounding box center [198, 262] width 212 height 29
type input "50"
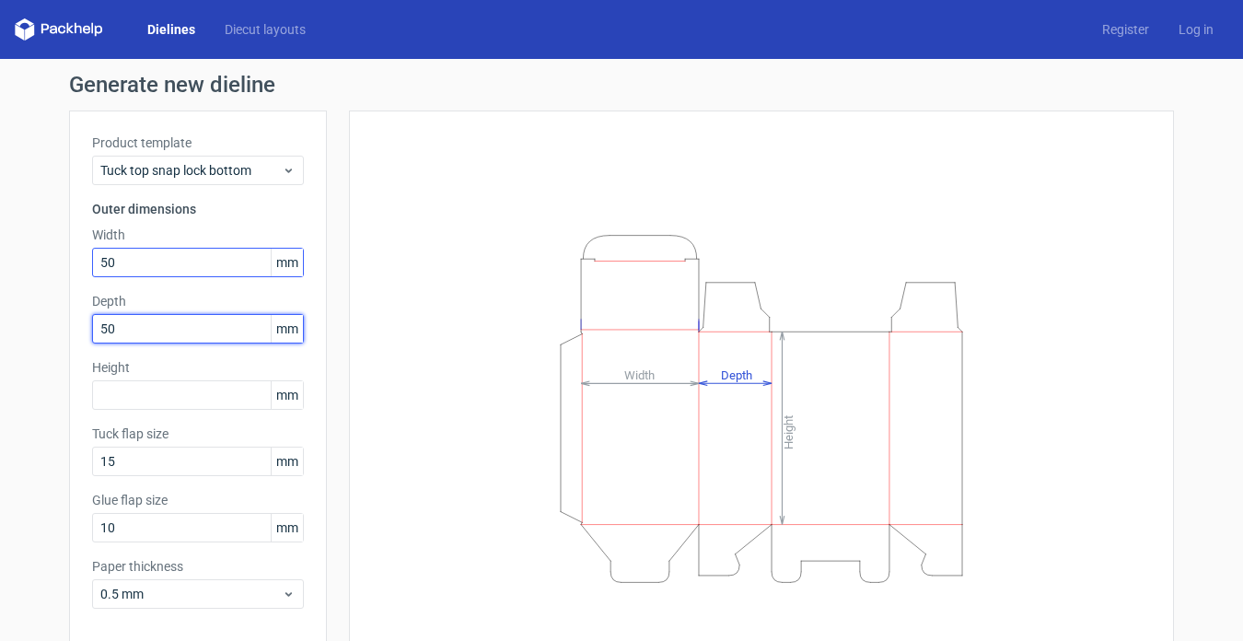
type input "50"
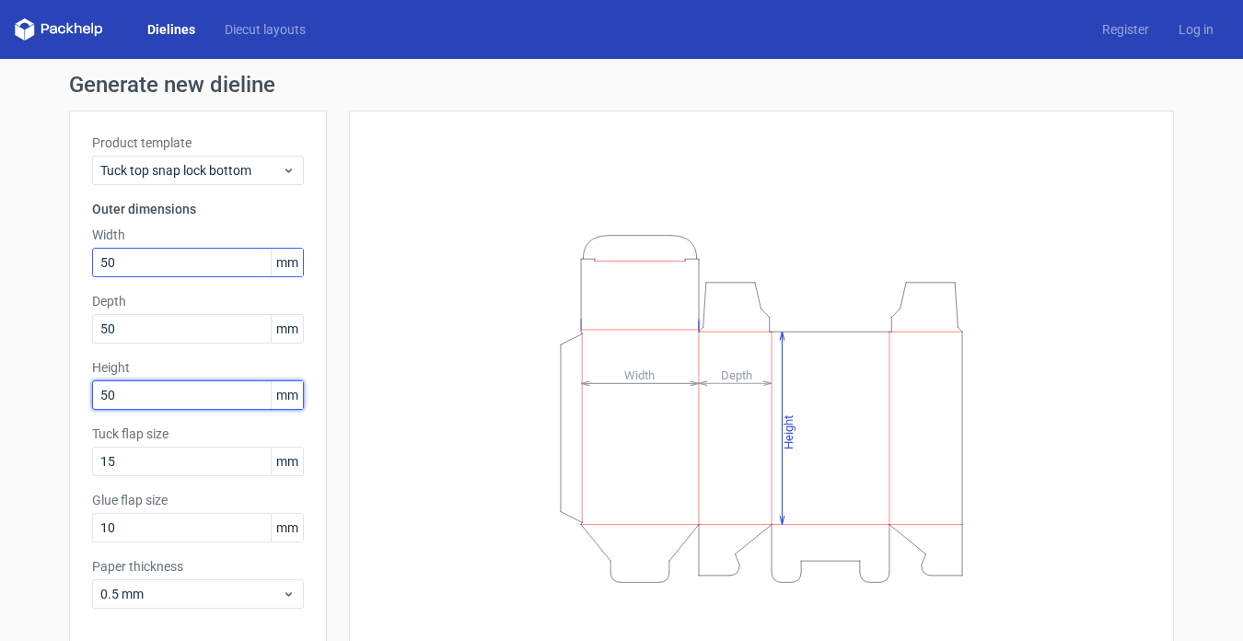
type input "50"
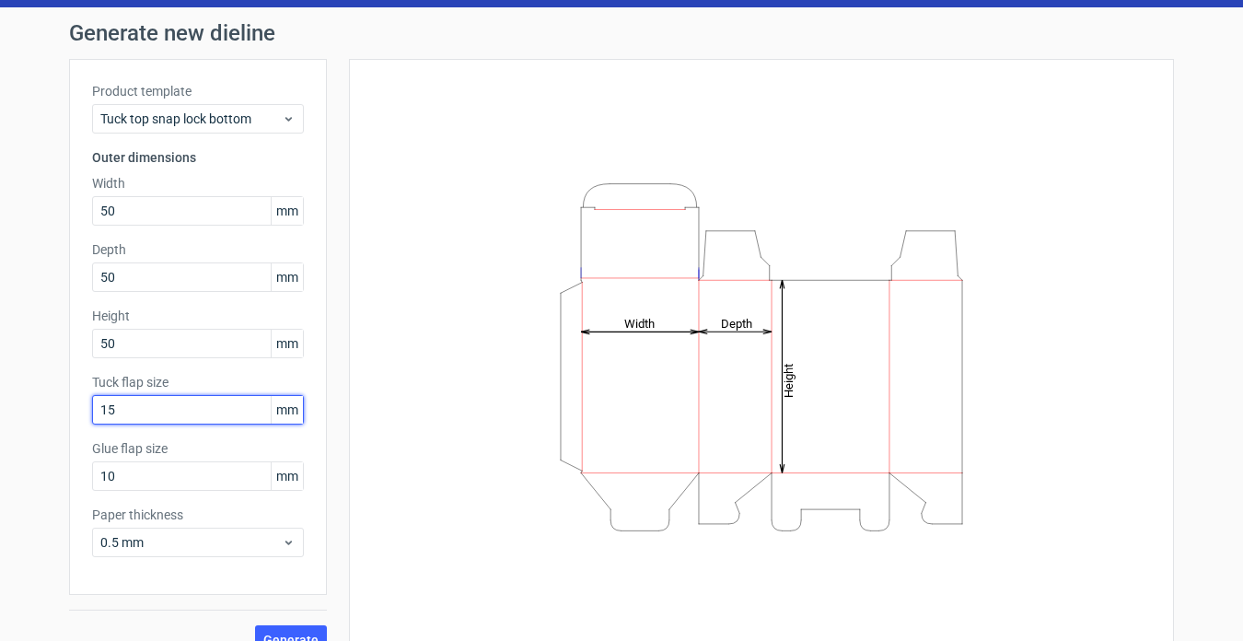
scroll to position [80, 0]
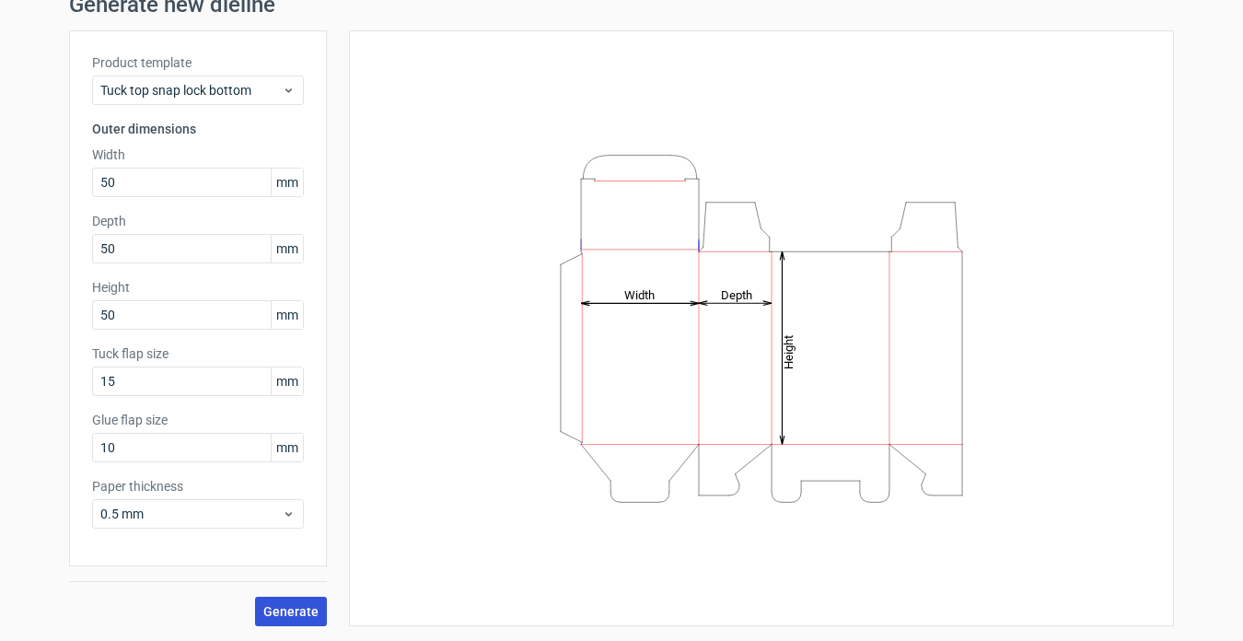
click at [284, 609] on span "Generate" at bounding box center [290, 611] width 55 height 13
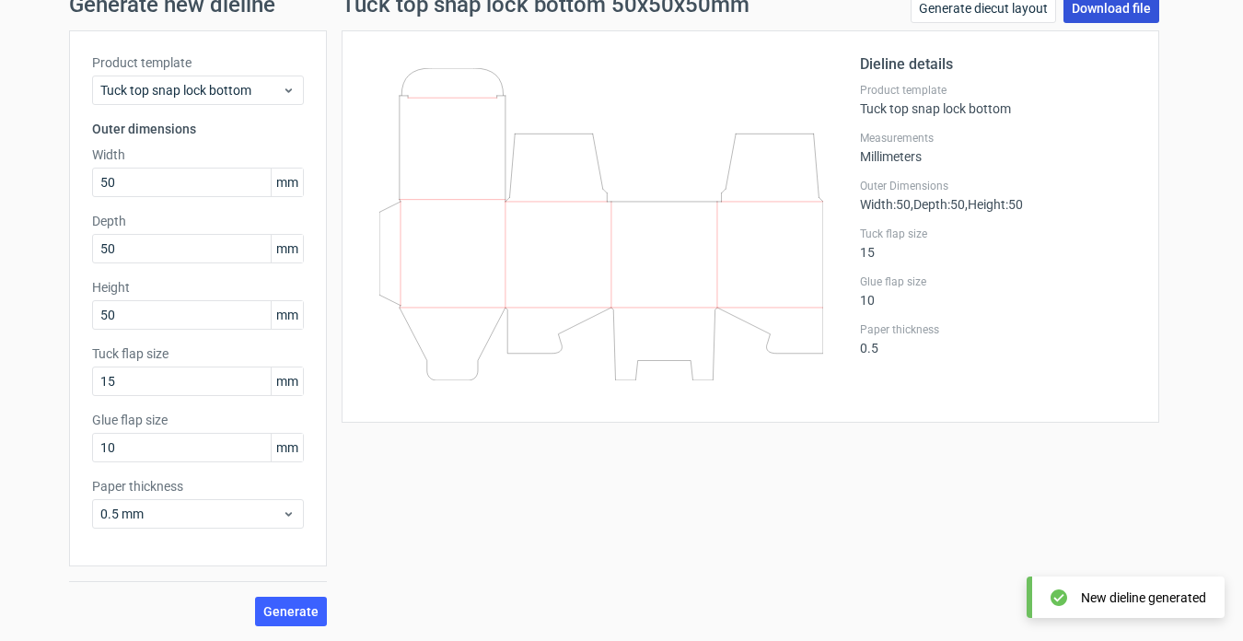
click at [1097, 10] on link "Download file" at bounding box center [1111, 8] width 96 height 29
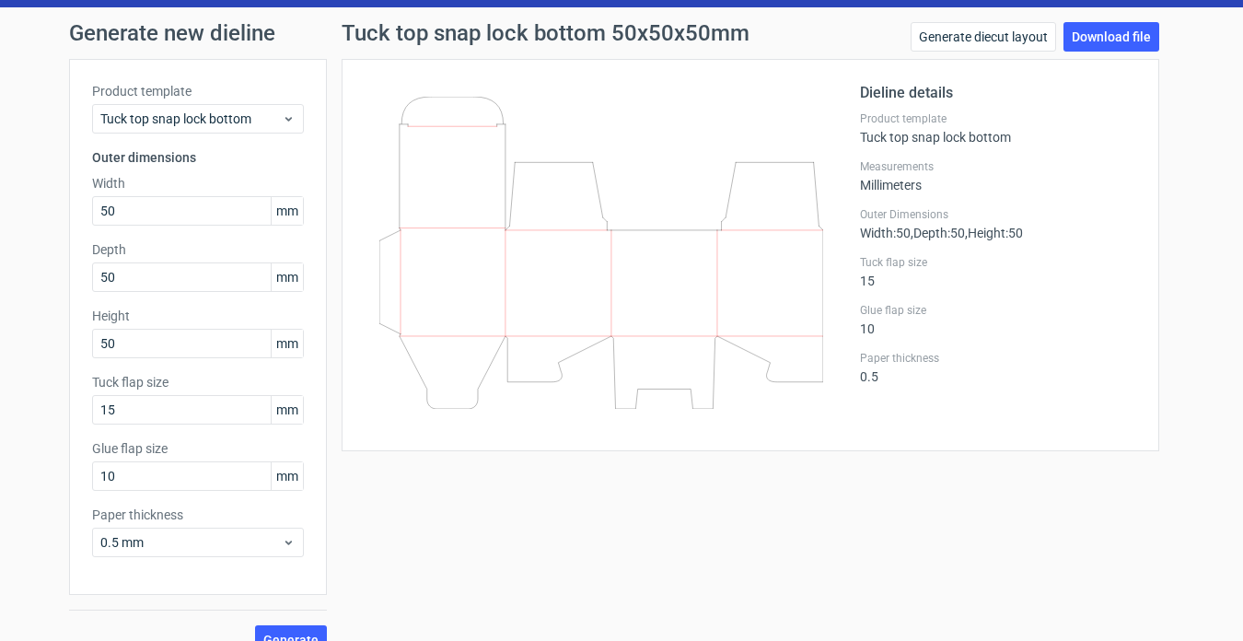
scroll to position [80, 0]
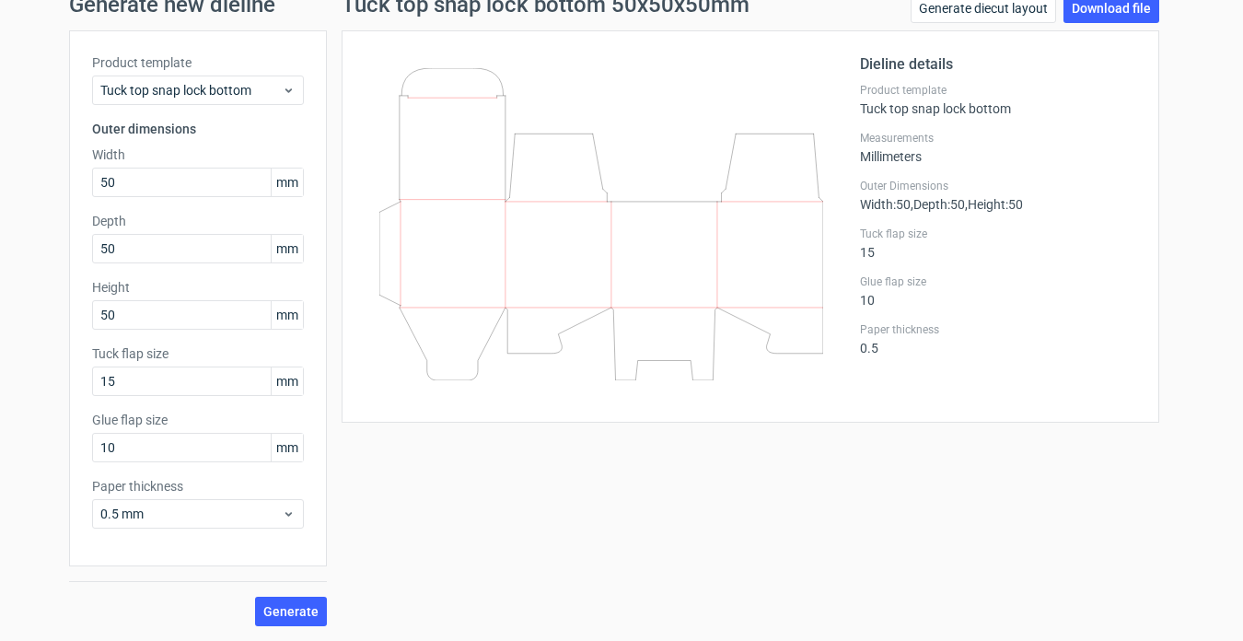
click at [543, 85] on icon at bounding box center [601, 224] width 444 height 312
click at [388, 447] on div "Tuck top snap lock bottom 50x50x50mm Generate diecut layout Download file Dieli…" at bounding box center [750, 310] width 847 height 633
click at [654, 308] on line at bounding box center [664, 308] width 106 height 0
